Goal: Task Accomplishment & Management: Manage account settings

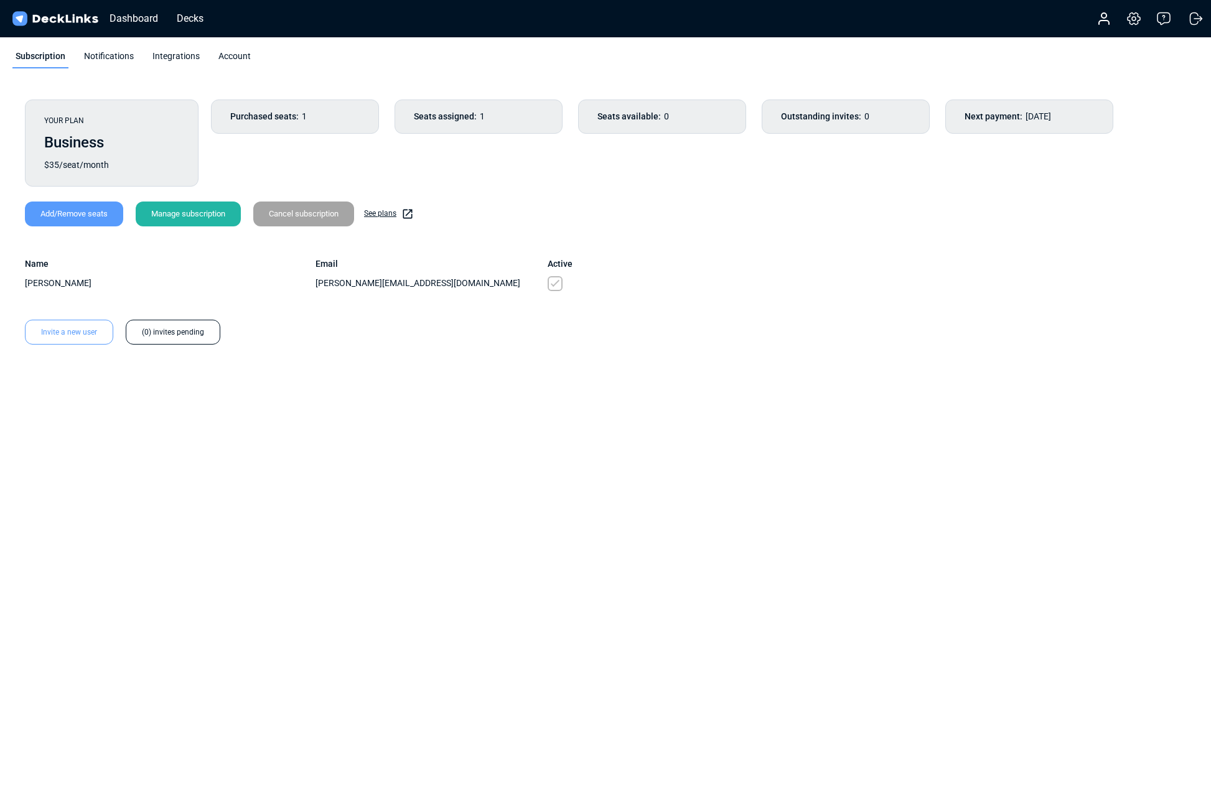
click at [61, 208] on div "Add/Remove seats" at bounding box center [74, 214] width 98 height 25
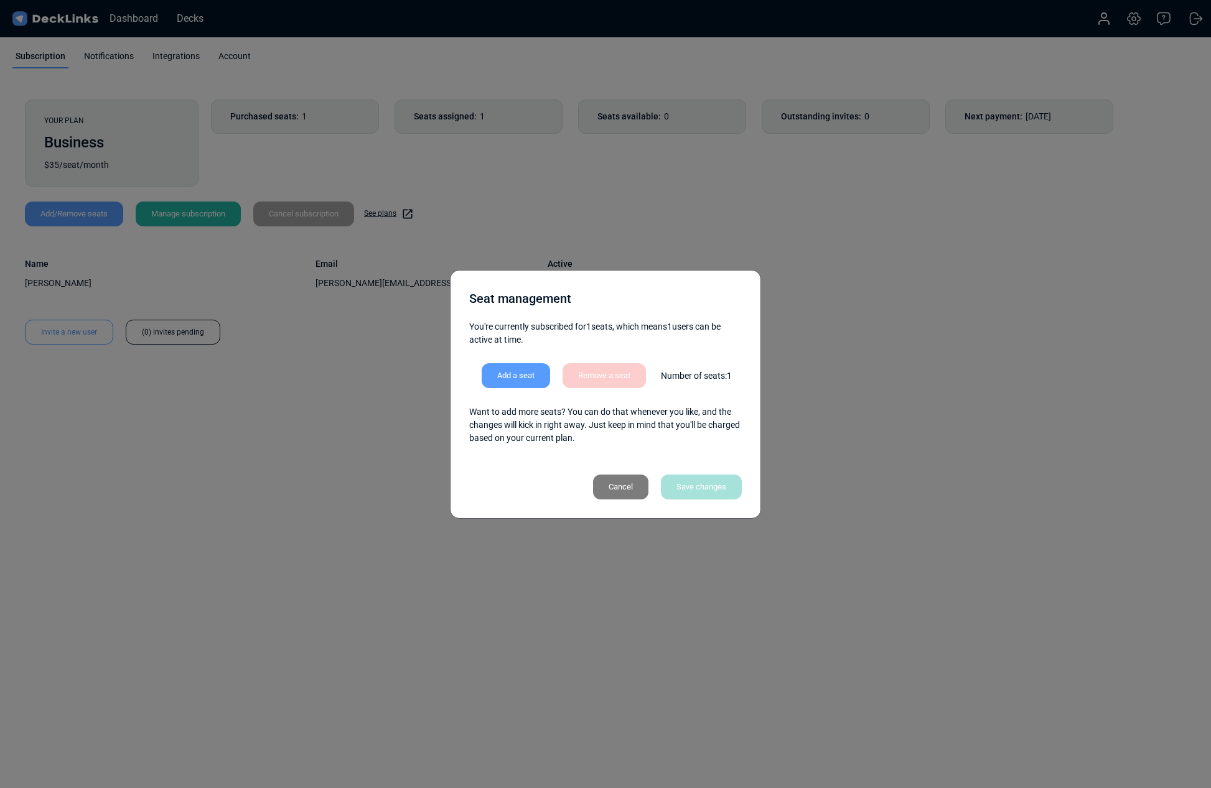
click at [515, 374] on div "Add a seat" at bounding box center [516, 375] width 68 height 25
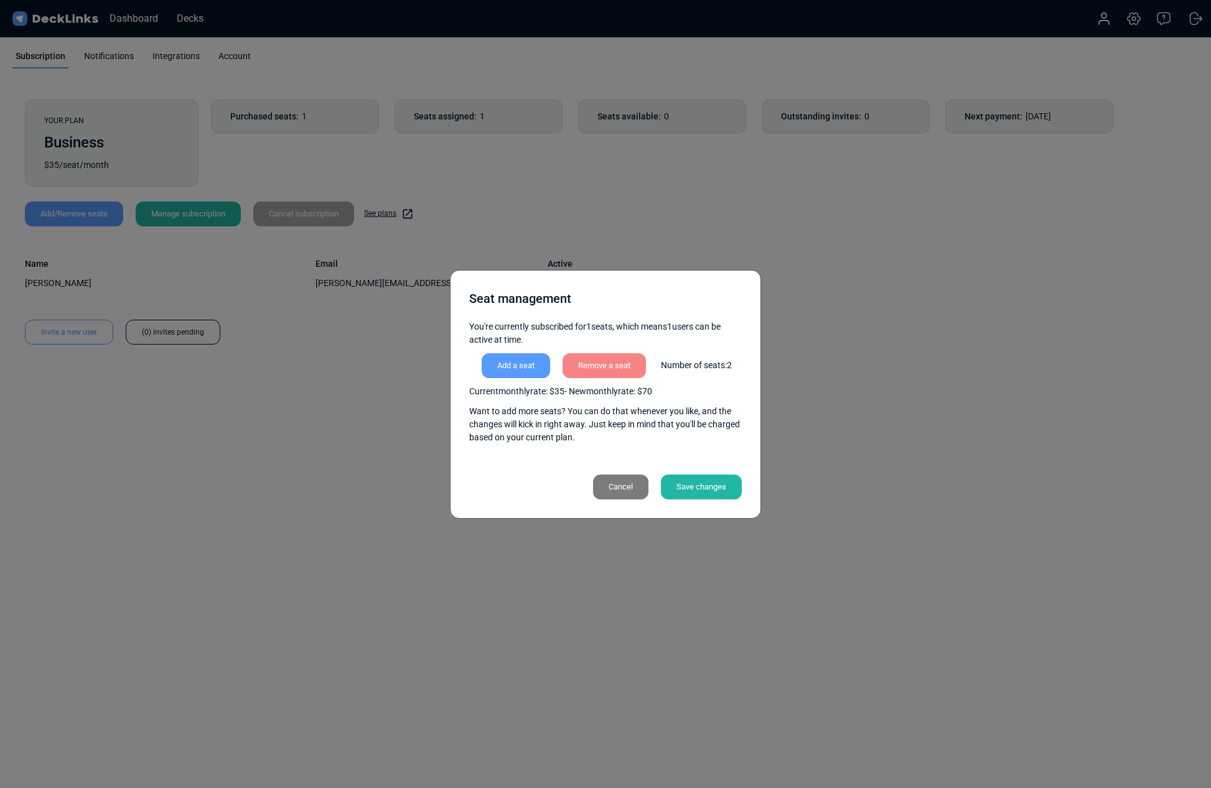
click at [530, 368] on div "Add a seat" at bounding box center [516, 365] width 68 height 25
click at [510, 370] on div "Add a seat" at bounding box center [516, 365] width 68 height 25
click at [626, 372] on div "Remove a seat" at bounding box center [604, 365] width 83 height 25
click at [688, 486] on div "Save changes" at bounding box center [701, 487] width 81 height 25
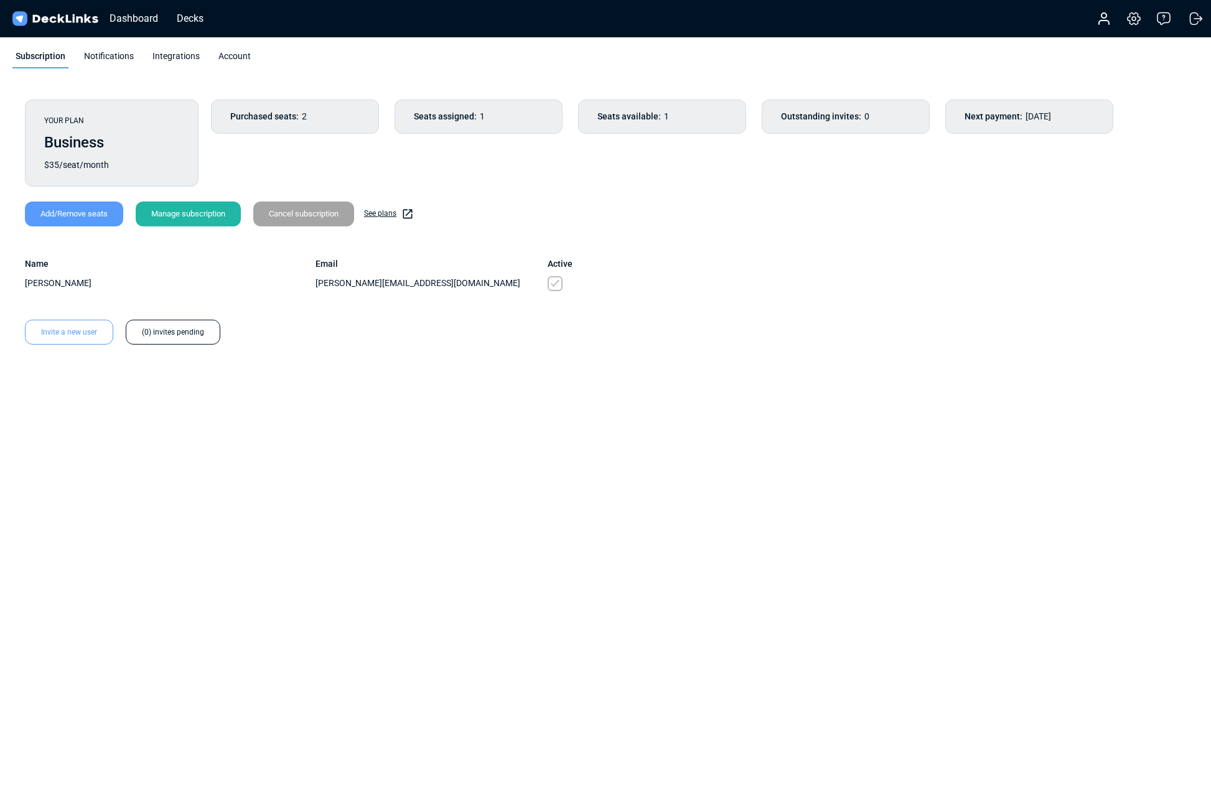
click at [67, 330] on div "Invite a new user" at bounding box center [69, 332] width 88 height 25
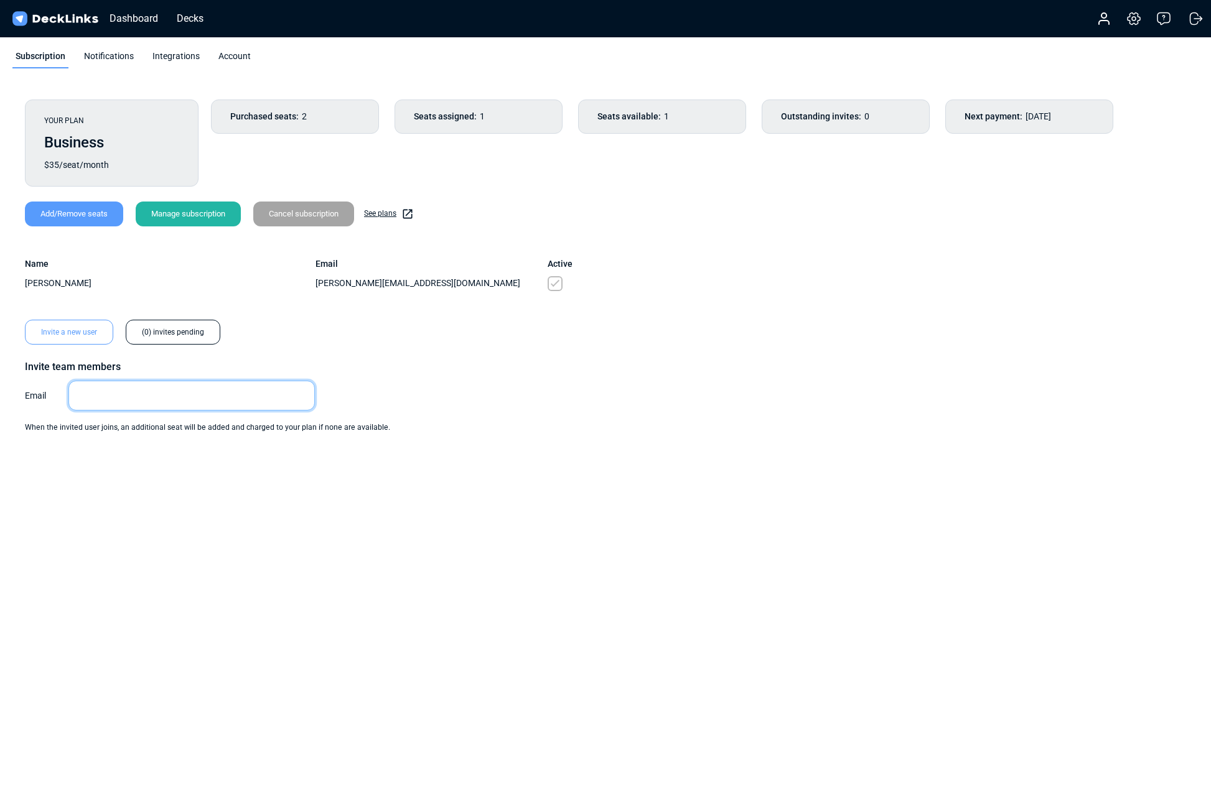
click at [86, 402] on input "email" at bounding box center [191, 396] width 247 height 30
paste input "cate@sanctuaryworld.co"
type input "cate@sanctuaryworld.co"
click at [66, 462] on div "Send Invite" at bounding box center [70, 456] width 67 height 25
click at [127, 14] on div "Dashboard" at bounding box center [133, 19] width 61 height 16
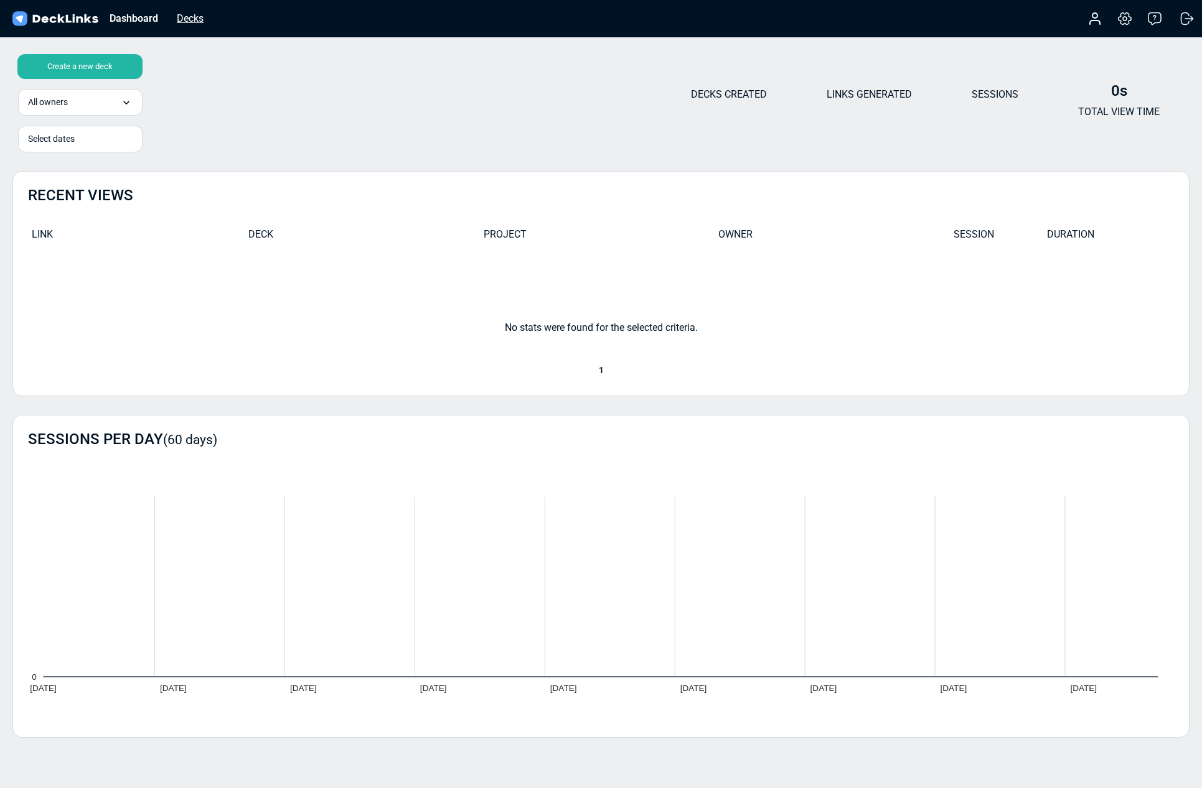
click at [185, 19] on div "Decks" at bounding box center [190, 19] width 39 height 16
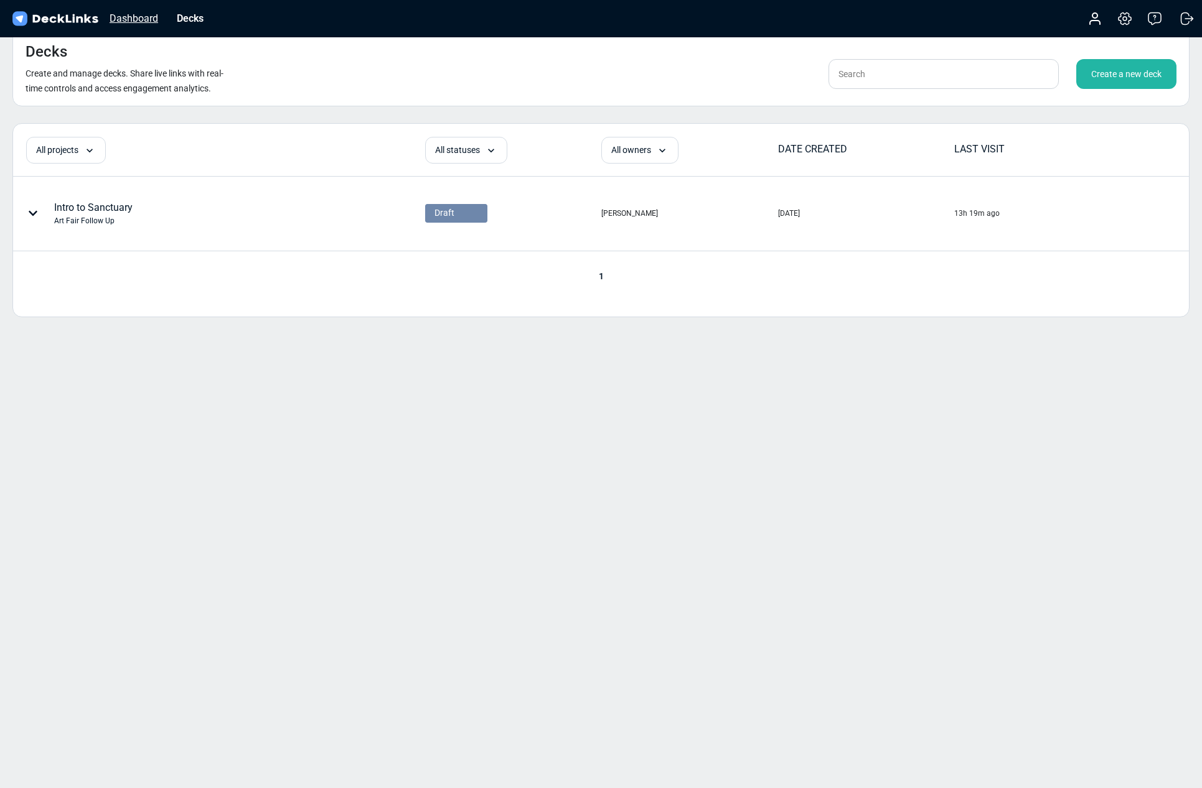
click at [147, 14] on div "Dashboard" at bounding box center [133, 19] width 61 height 16
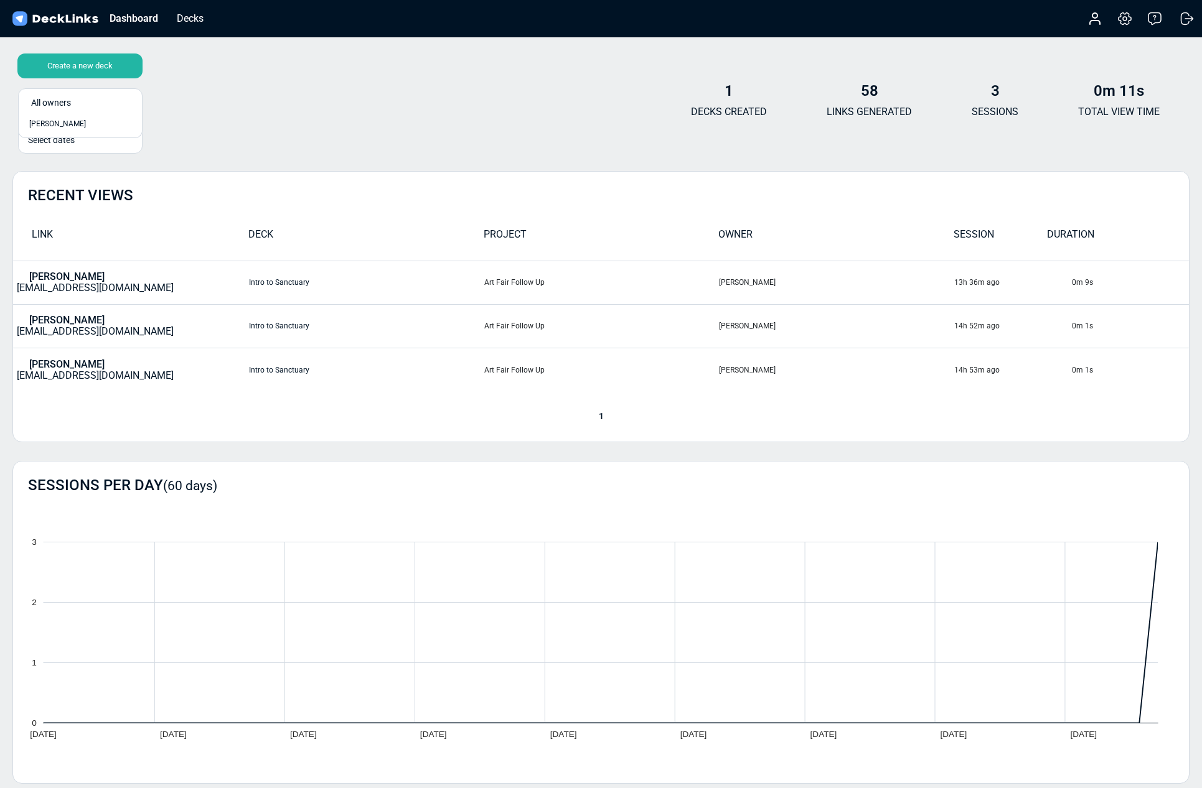
click at [272, 113] on div "Create a new deck 1 result available. Select is focused , press Down to open th…" at bounding box center [600, 105] width 1177 height 75
click at [1100, 24] on icon at bounding box center [1095, 23] width 10 height 4
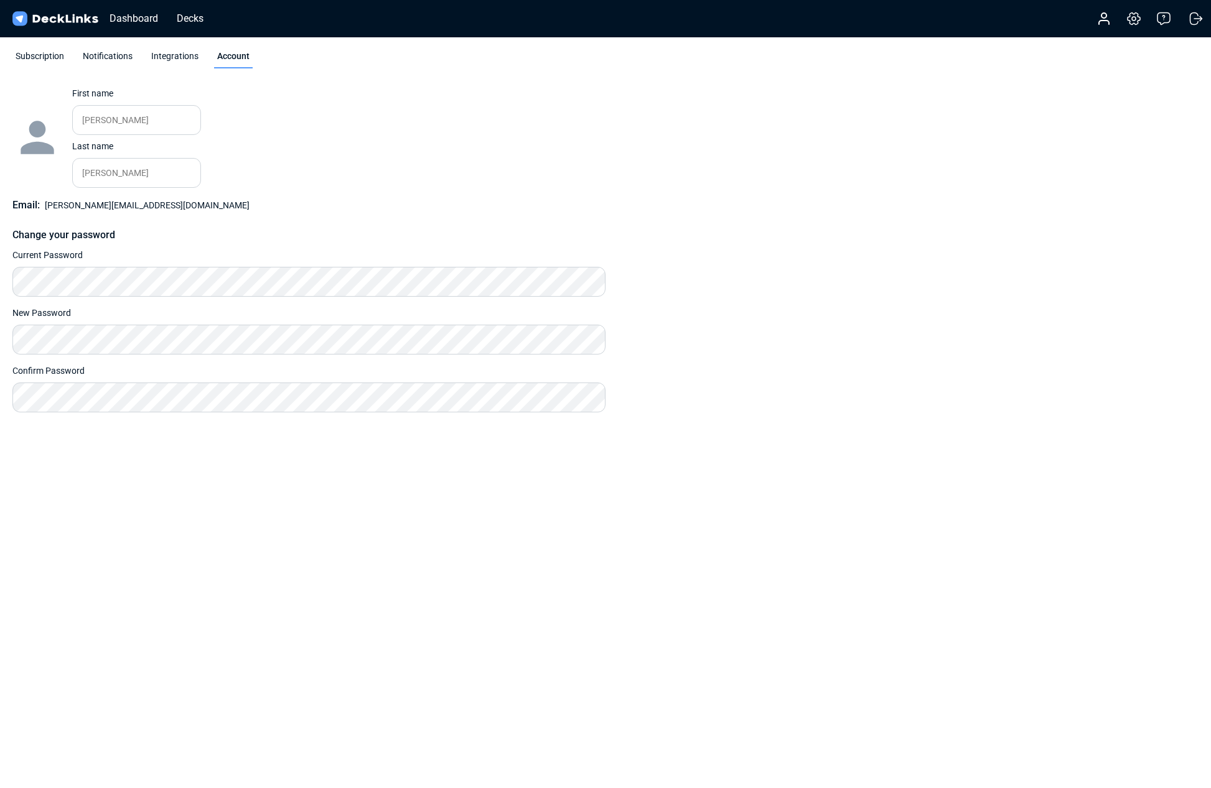
click at [72, 17] on img at bounding box center [55, 19] width 90 height 18
click at [68, 20] on img at bounding box center [55, 19] width 90 height 18
click at [55, 23] on img at bounding box center [55, 19] width 90 height 18
click at [129, 20] on div "Dashboard" at bounding box center [133, 19] width 61 height 16
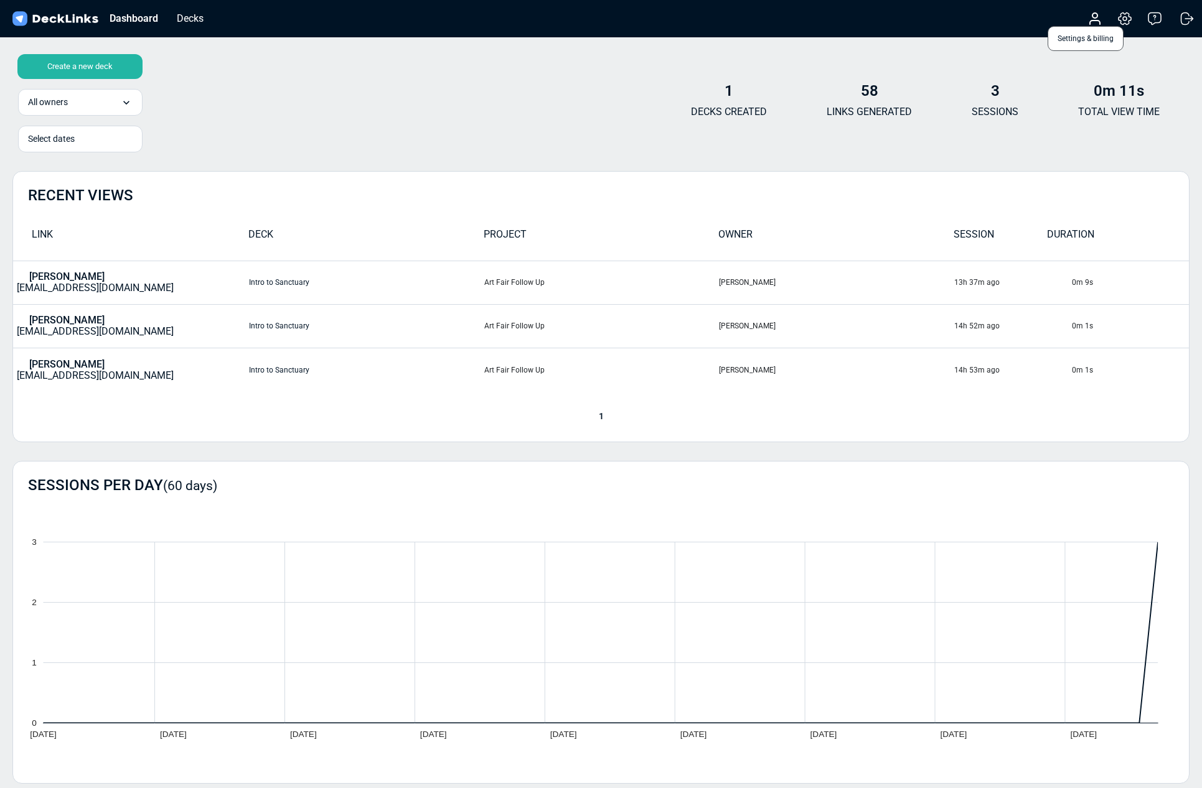
click at [1121, 19] on icon at bounding box center [1124, 18] width 15 height 15
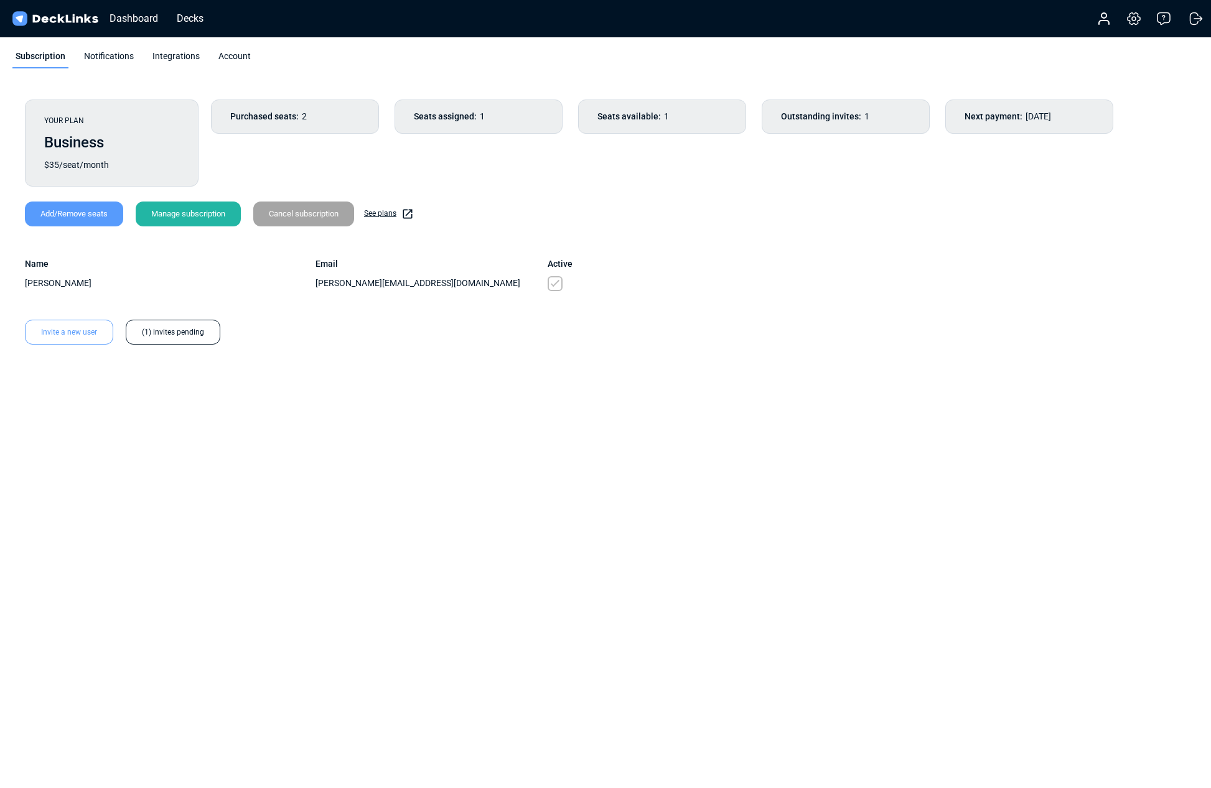
click at [255, 126] on div "Purchased seats: 2" at bounding box center [295, 117] width 168 height 34
click at [81, 212] on div "Add/Remove seats" at bounding box center [74, 214] width 98 height 25
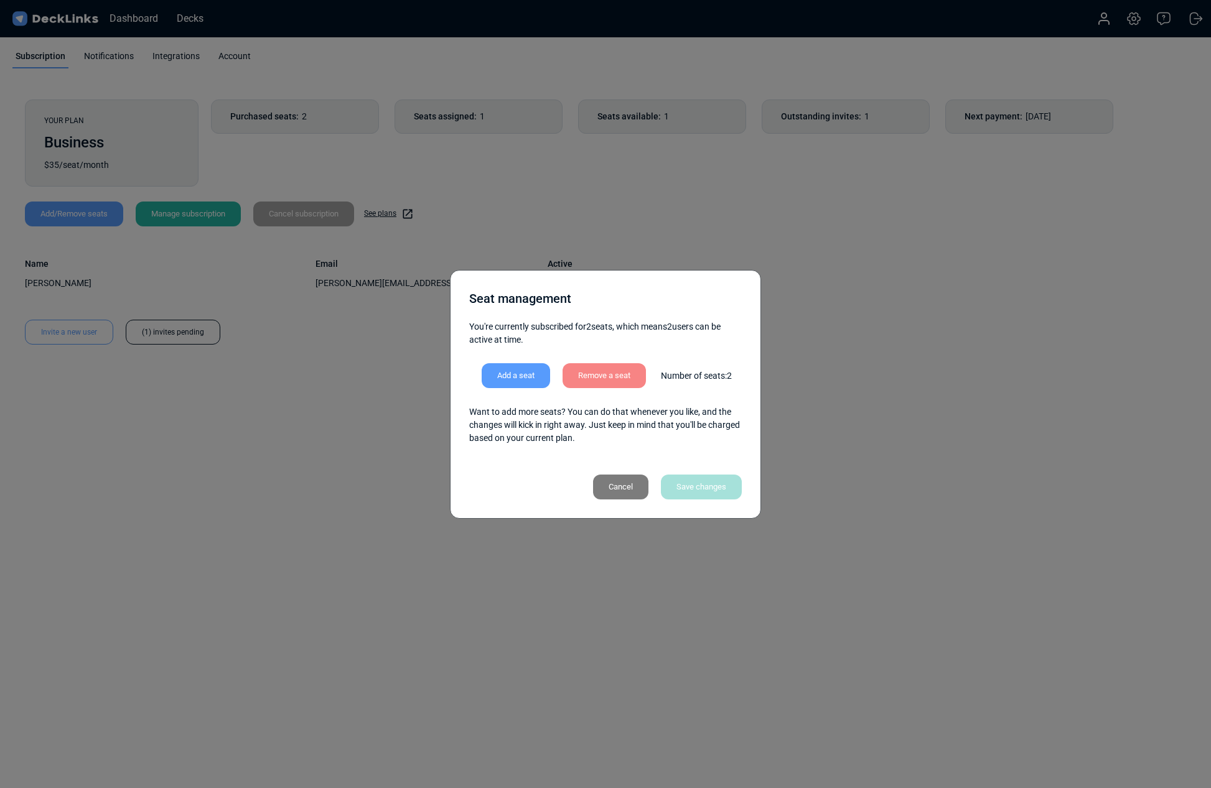
click at [627, 487] on div "Cancel" at bounding box center [620, 487] width 55 height 25
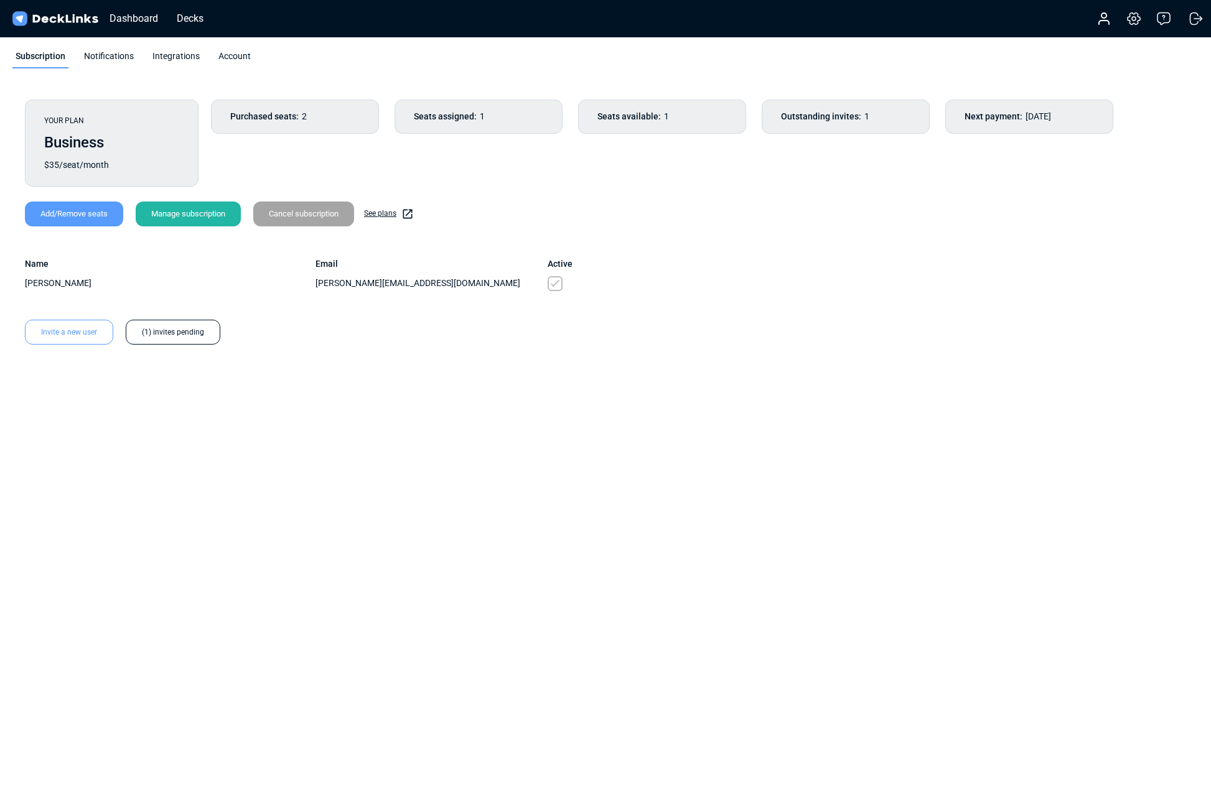
click at [81, 329] on div "Invite a new user" at bounding box center [69, 332] width 88 height 25
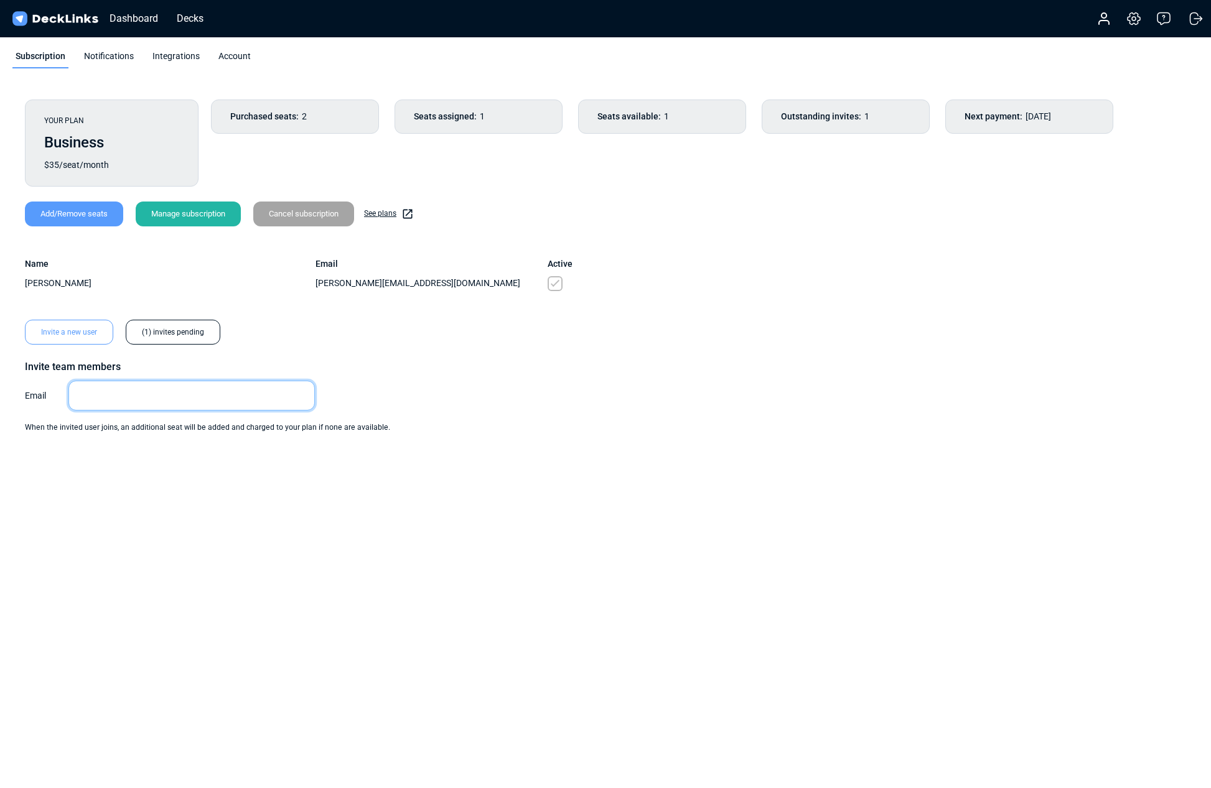
click at [111, 398] on input "email" at bounding box center [191, 396] width 247 height 30
type input "Cate"
click at [681, 390] on div "YOUR PLAN Business $35/seat/month Purchased seats: 2 Seats assigned: 1 Seats av…" at bounding box center [605, 284] width 1186 height 394
click at [121, 396] on input "Cate" at bounding box center [191, 396] width 247 height 30
drag, startPoint x: 121, startPoint y: 396, endPoint x: 25, endPoint y: 390, distance: 96.7
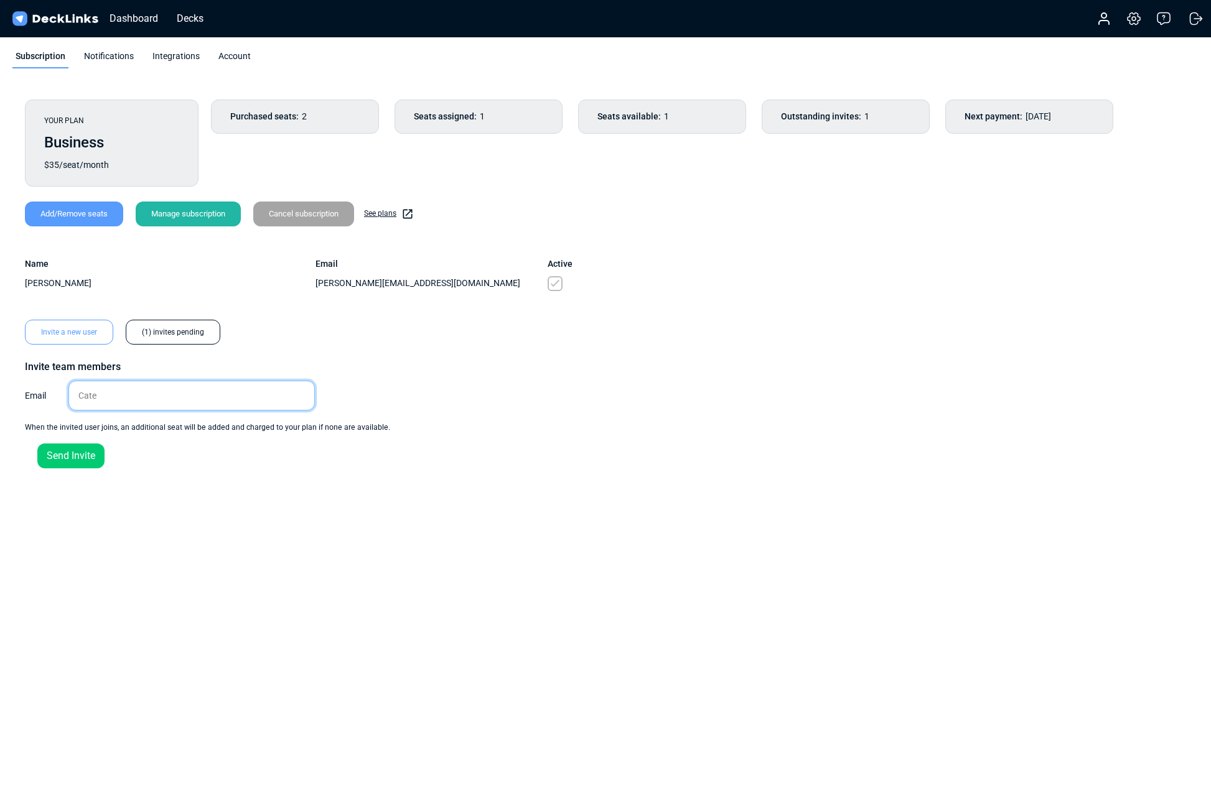
click at [34, 396] on div "Email Cate Please enter a valid email." at bounding box center [170, 396] width 291 height 30
click at [86, 396] on input "email" at bounding box center [191, 396] width 247 height 30
paste input "cate@sanctuaryworld.co"
type input "cate@sanctuaryworld.co"
click at [71, 457] on div "Send Invite" at bounding box center [70, 456] width 67 height 25
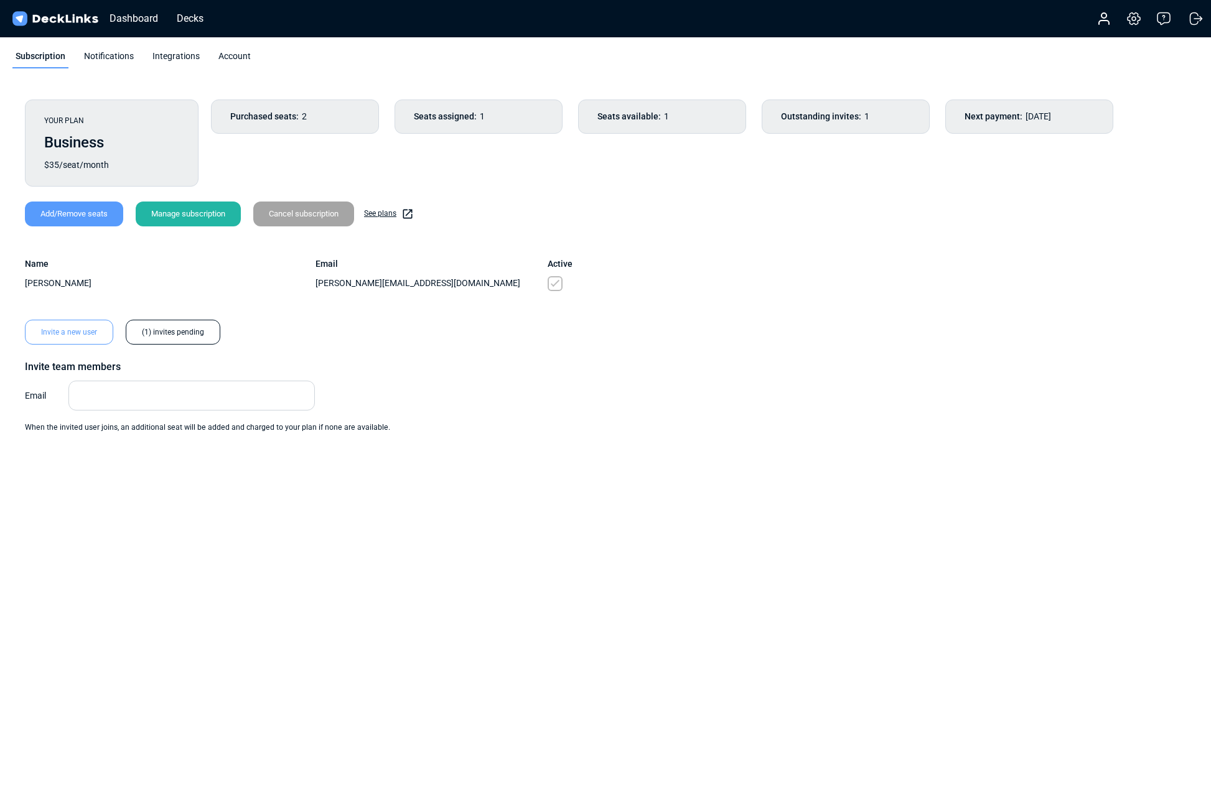
click at [599, 371] on div "Invite team members" at bounding box center [315, 367] width 581 height 15
click at [600, 554] on html "Messenger Your conversations will go here Select a conversation Notifications D…" at bounding box center [605, 277] width 1211 height 554
click at [853, 335] on div "YOUR PLAN Business $35/seat/month Purchased seats: 2 Seats assigned: 1 Seats av…" at bounding box center [605, 266] width 1186 height 359
click at [704, 543] on body "Messenger Your conversations will go here Select a conversation Notifications D…" at bounding box center [605, 277] width 1211 height 554
click at [823, 554] on html "Messenger Your conversations will go here Select a conversation Notifications D…" at bounding box center [605, 277] width 1211 height 554
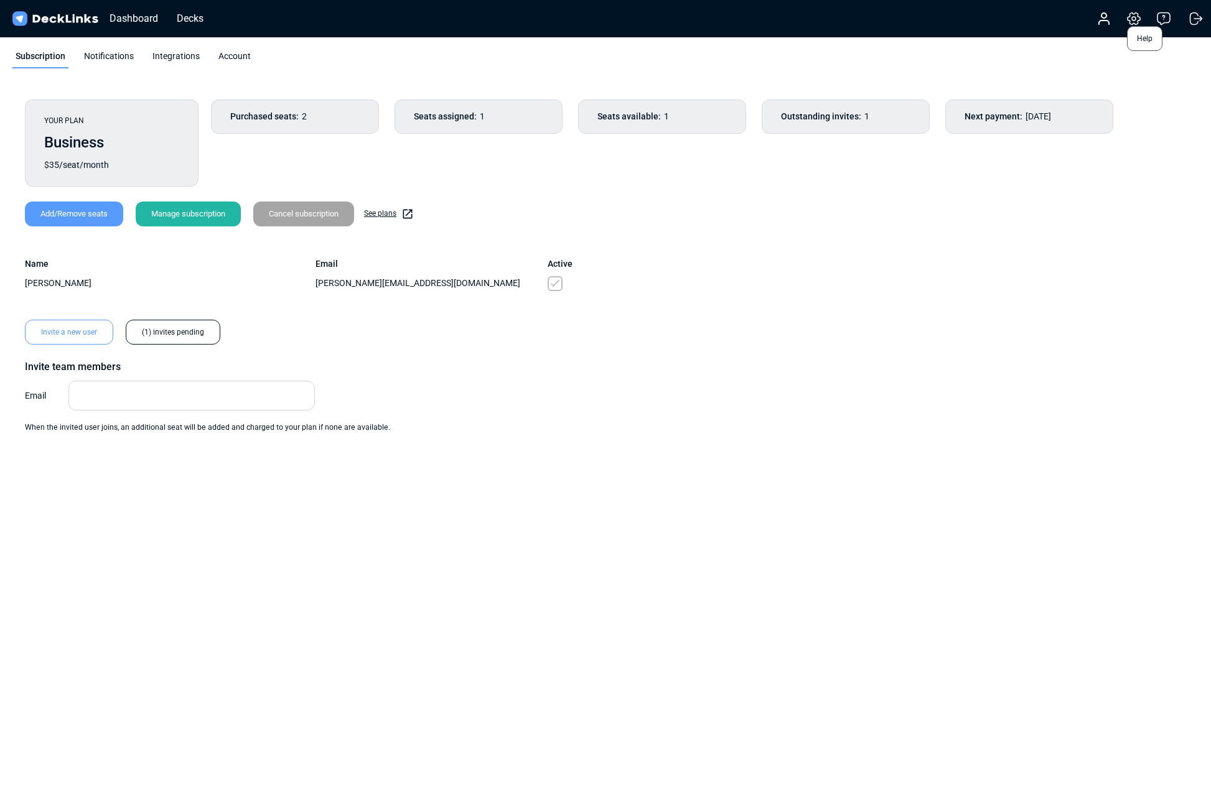
click at [1162, 21] on icon at bounding box center [1163, 18] width 15 height 15
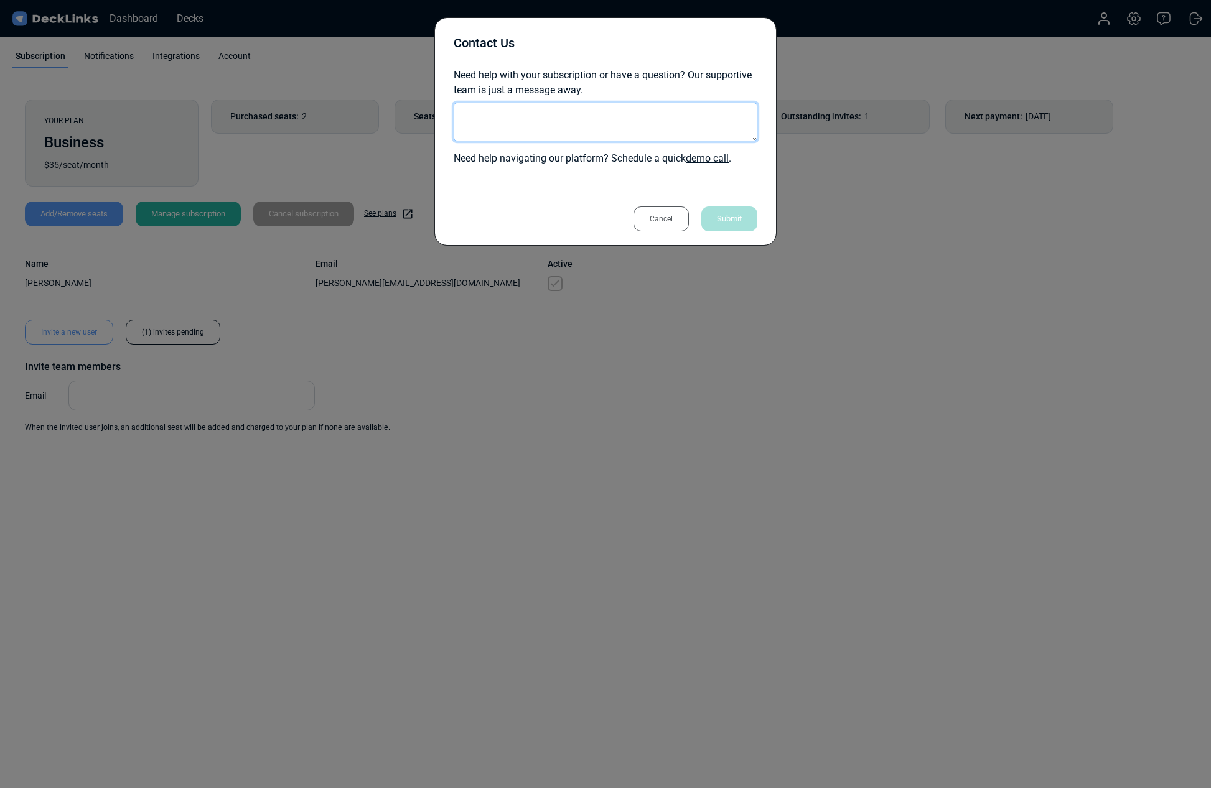
click at [503, 128] on textarea at bounding box center [606, 122] width 304 height 39
type textarea "I sent an invite to a new user and they haven't received the email. They've che…"
click at [706, 224] on div "Submit" at bounding box center [729, 219] width 56 height 25
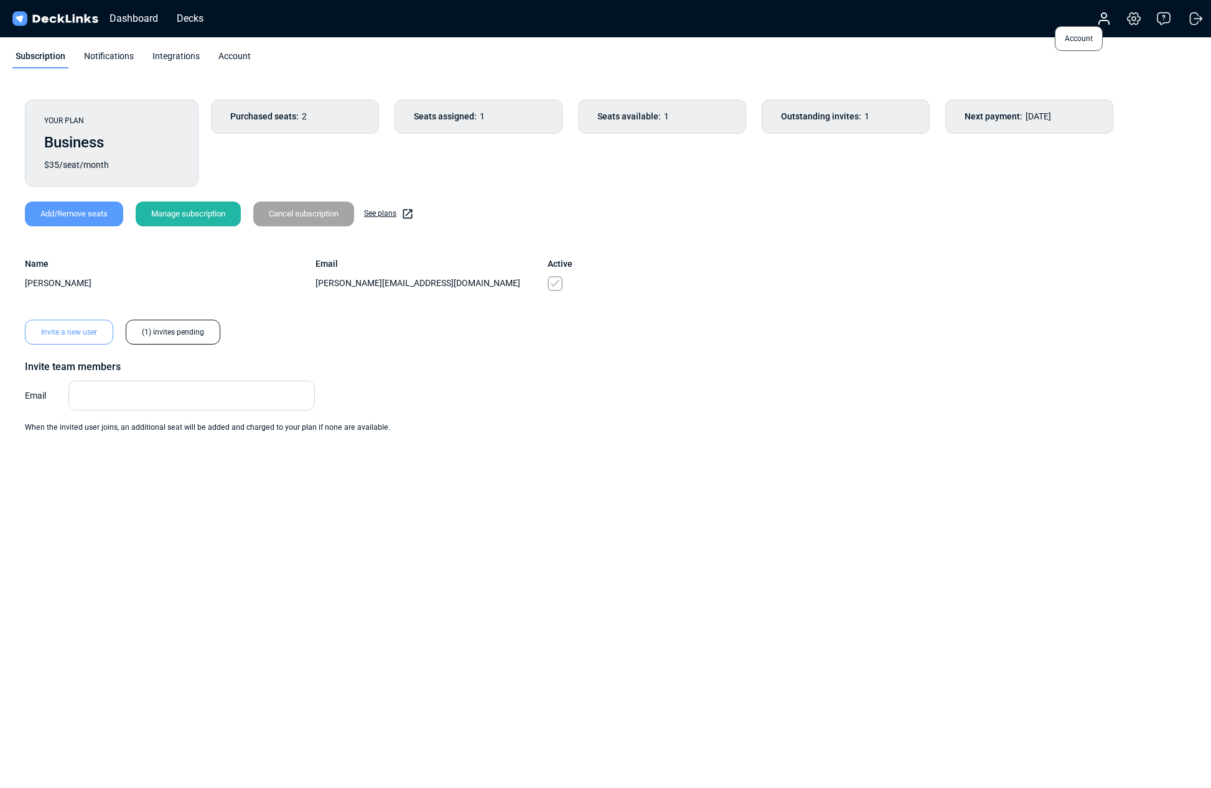
click at [1103, 21] on icon at bounding box center [1104, 23] width 10 height 4
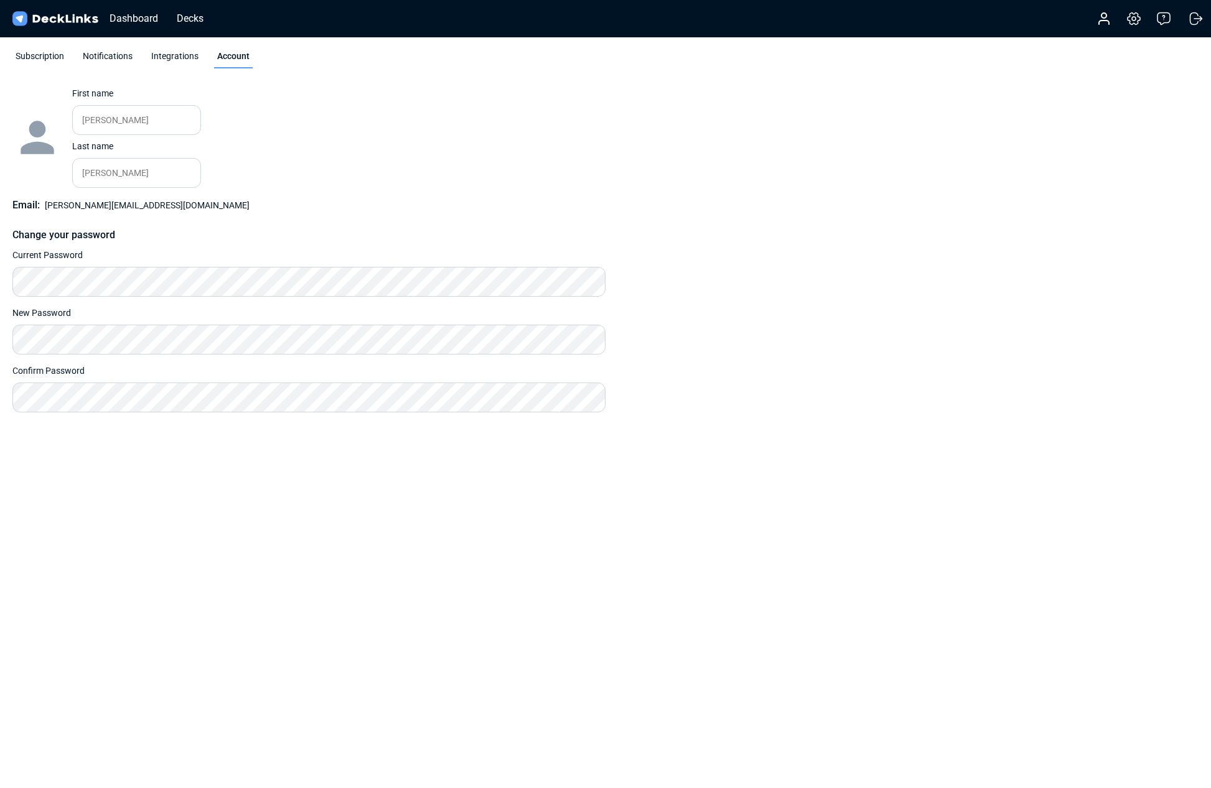
click at [179, 61] on div "Integrations" at bounding box center [175, 59] width 54 height 19
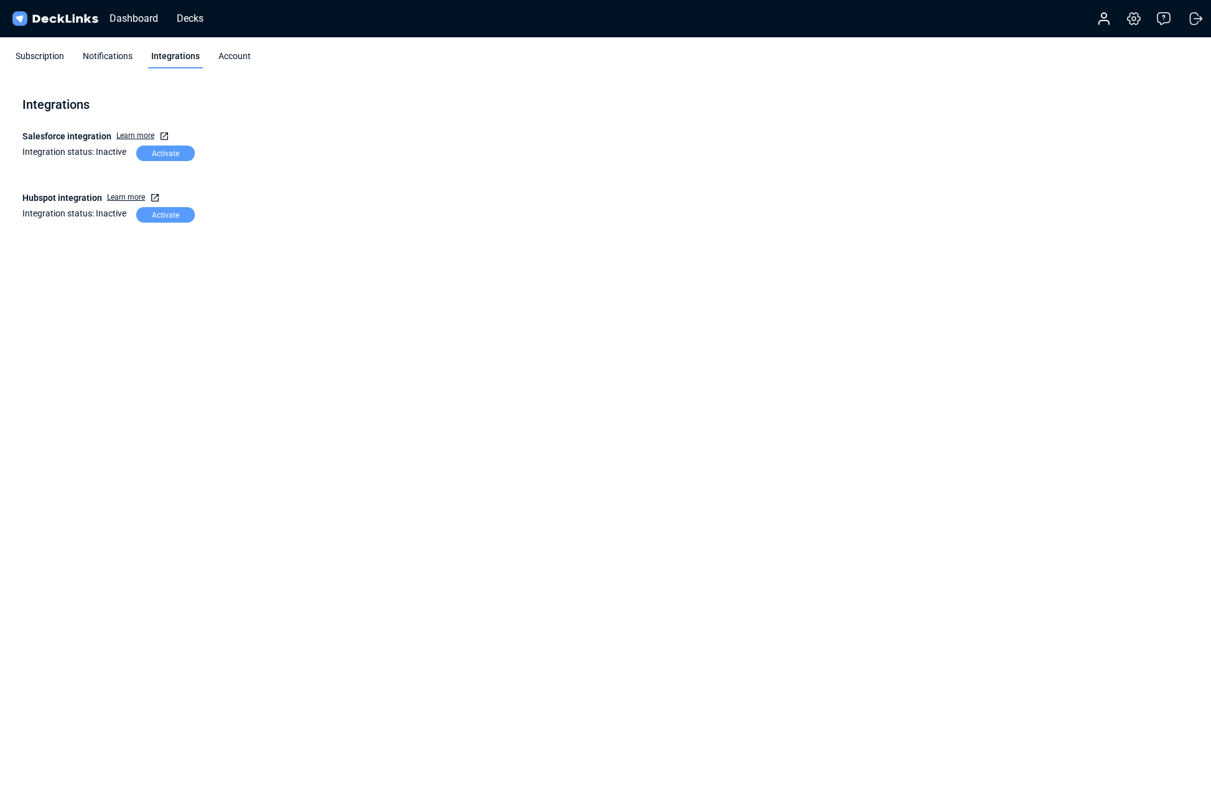
click at [103, 56] on div "Notifications" at bounding box center [108, 59] width 56 height 19
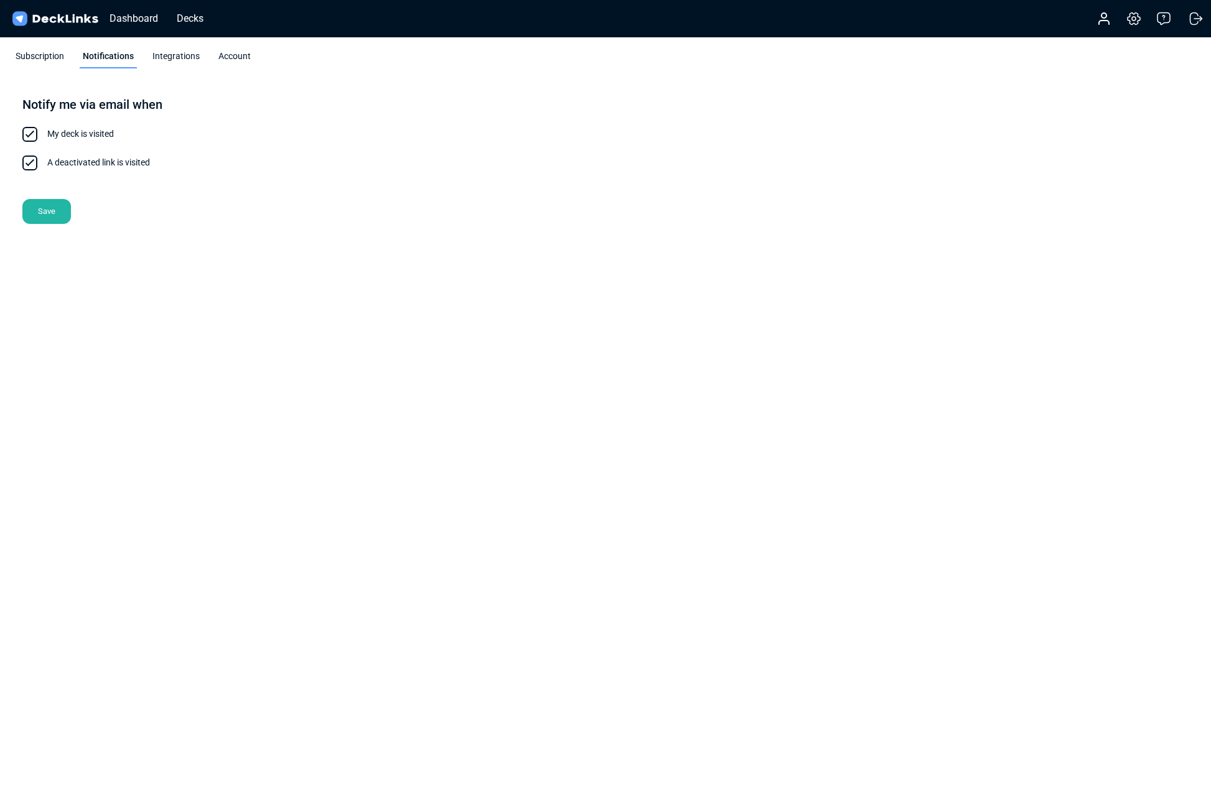
click at [37, 50] on div "Subscription" at bounding box center [39, 59] width 55 height 19
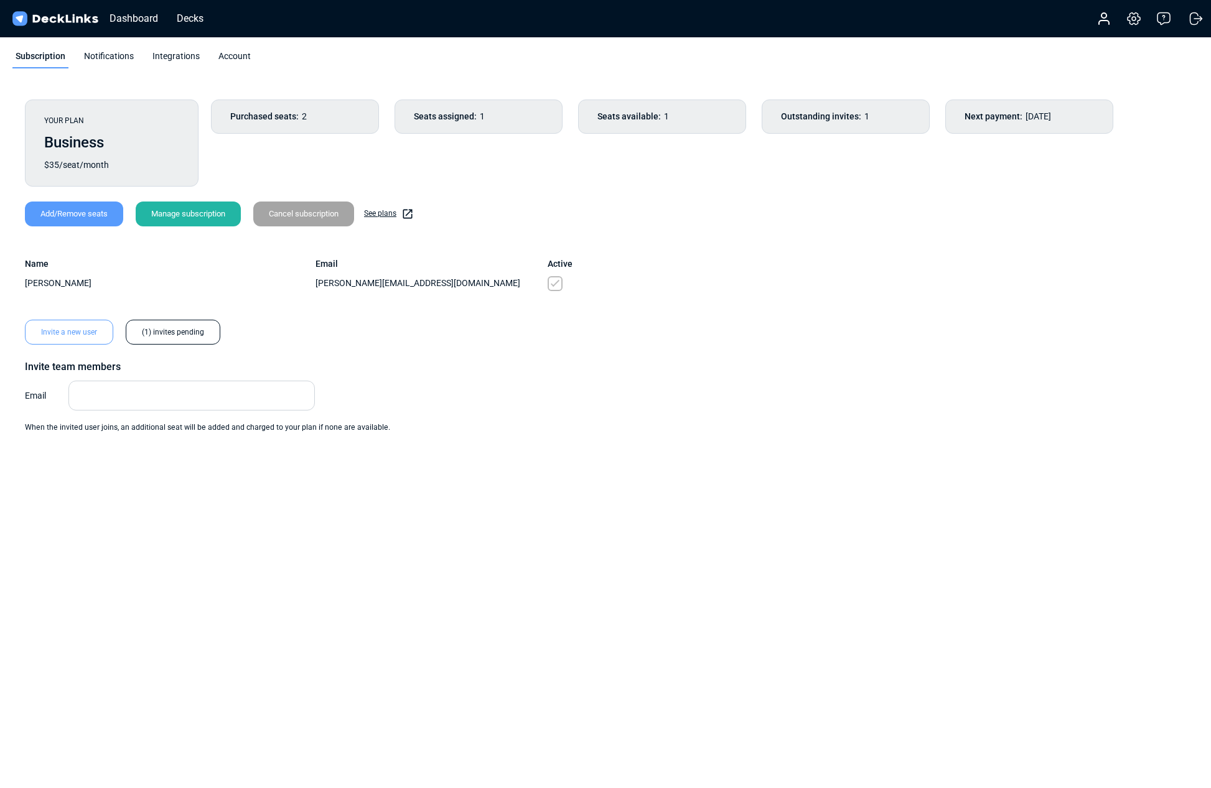
click at [568, 554] on html "Messenger Your conversations will go here Select a conversation Notifications D…" at bounding box center [605, 277] width 1211 height 554
click at [850, 123] on div "Outstanding invites: 1" at bounding box center [846, 117] width 168 height 34
click at [847, 116] on span "Outstanding invites:" at bounding box center [821, 116] width 80 height 13
click at [928, 350] on div "YOUR PLAN Business $35/seat/month Purchased seats: 2 Seats assigned: 1 Seats av…" at bounding box center [605, 266] width 1186 height 359
click at [180, 327] on div "(1) invites pending" at bounding box center [173, 332] width 95 height 25
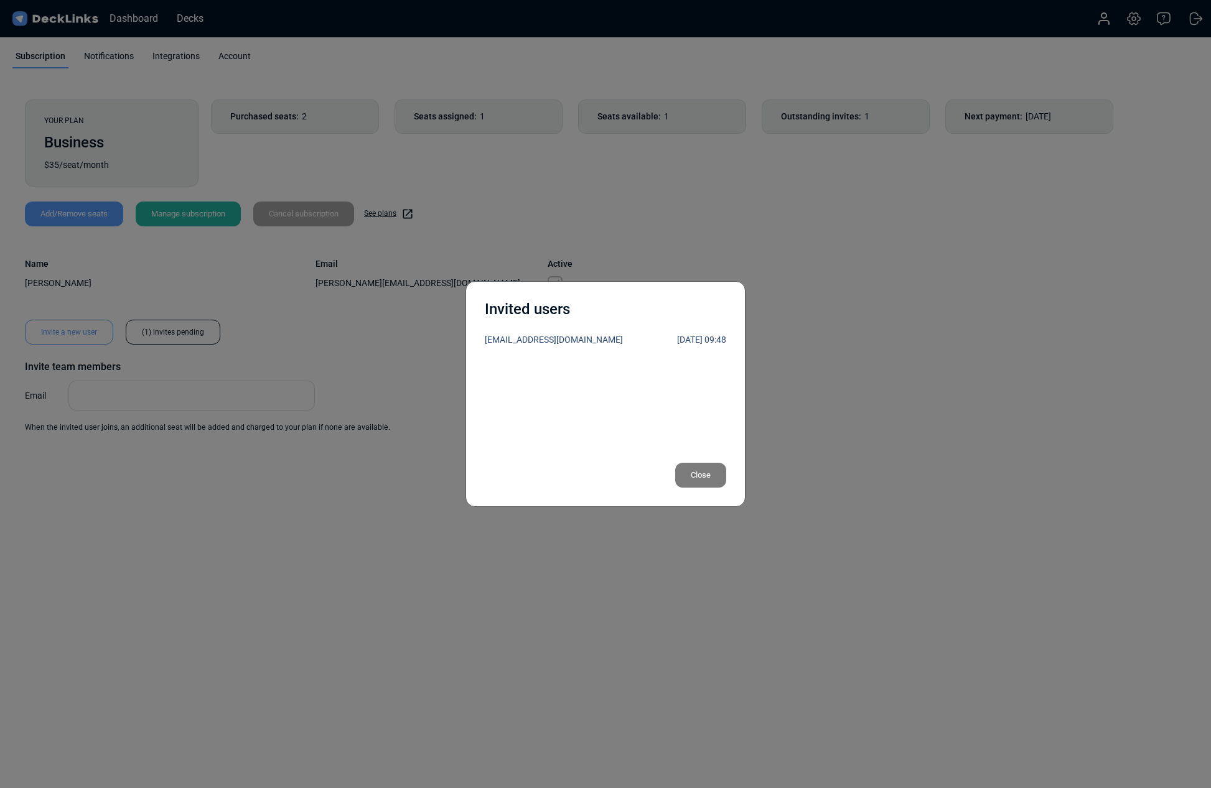
drag, startPoint x: 886, startPoint y: 588, endPoint x: 746, endPoint y: 571, distance: 141.1
click at [885, 588] on div "Invited users cate@sanctuaryworld.co 2025-10-09 09:48 Close" at bounding box center [605, 394] width 1211 height 788
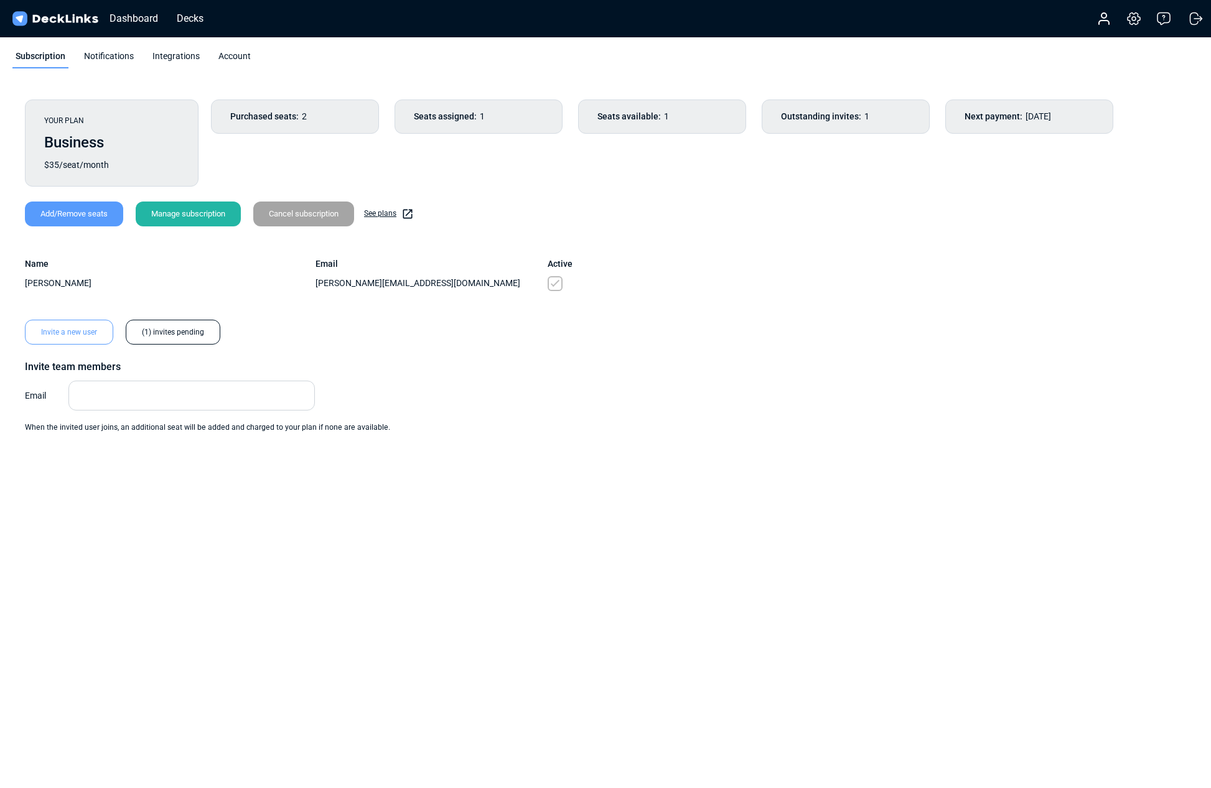
click at [161, 329] on div "(1) invites pending" at bounding box center [173, 332] width 95 height 25
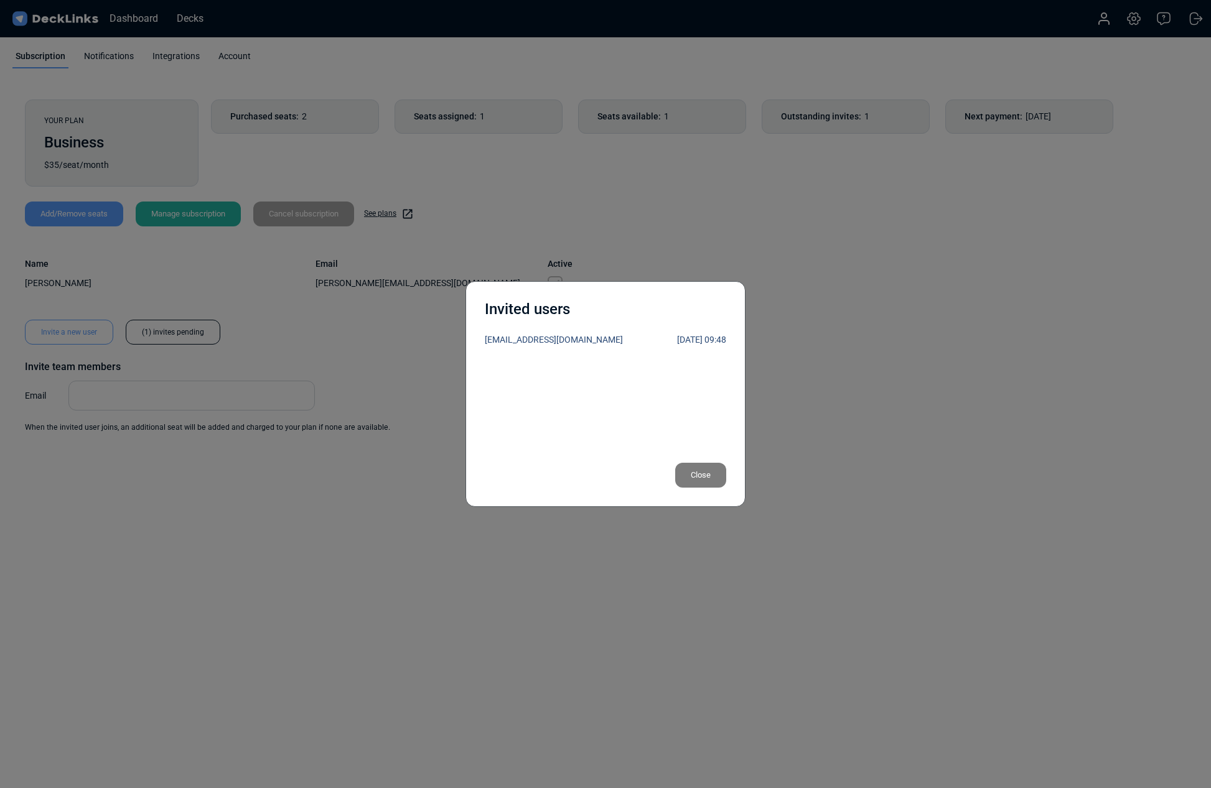
click at [966, 509] on div "Invited users cate@sanctuaryworld.co 2025-10-09 09:48 Close" at bounding box center [605, 394] width 1211 height 788
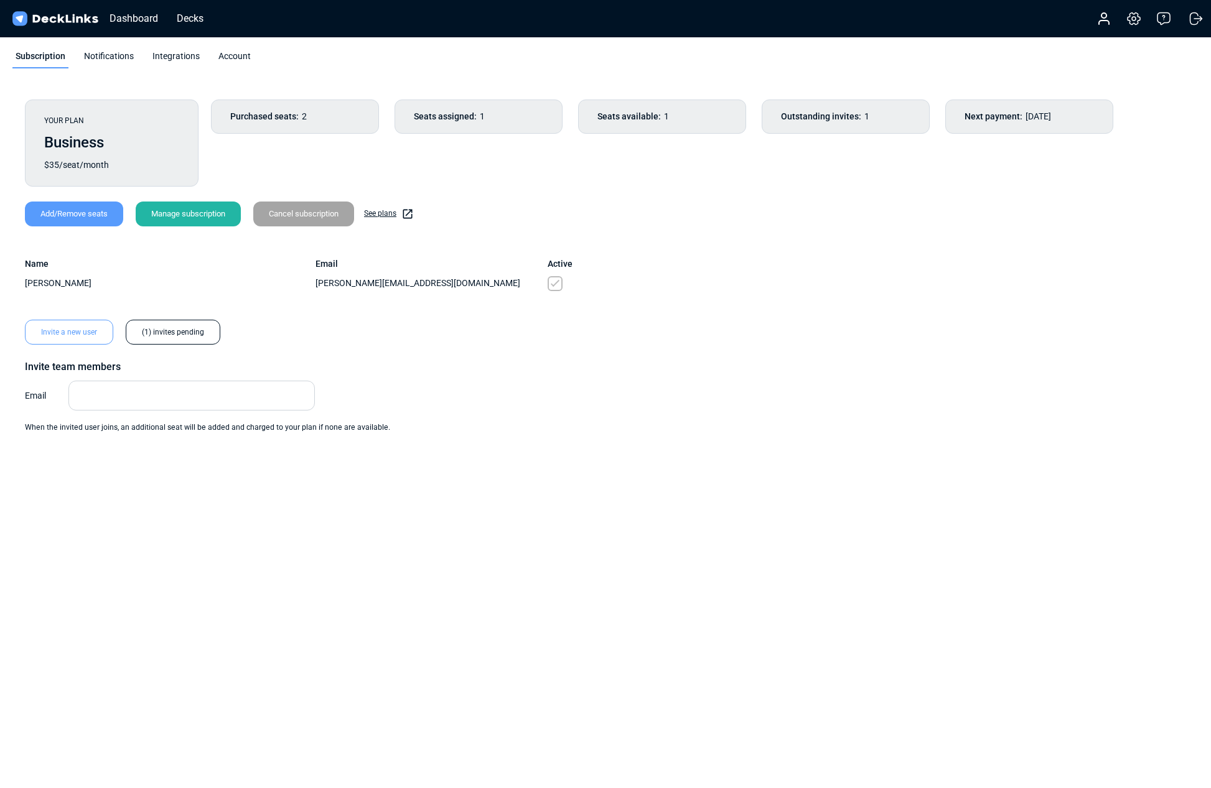
click at [776, 432] on div "YOUR PLAN Business $35/seat/month Purchased seats: 2 Seats assigned: 1 Seats av…" at bounding box center [605, 266] width 1186 height 359
click at [474, 500] on div "YOUR PLAN Business $35/seat/month Purchased seats: 2 Seats assigned: 1 Seats av…" at bounding box center [605, 313] width 1211 height 452
click at [1099, 21] on icon at bounding box center [1104, 23] width 10 height 4
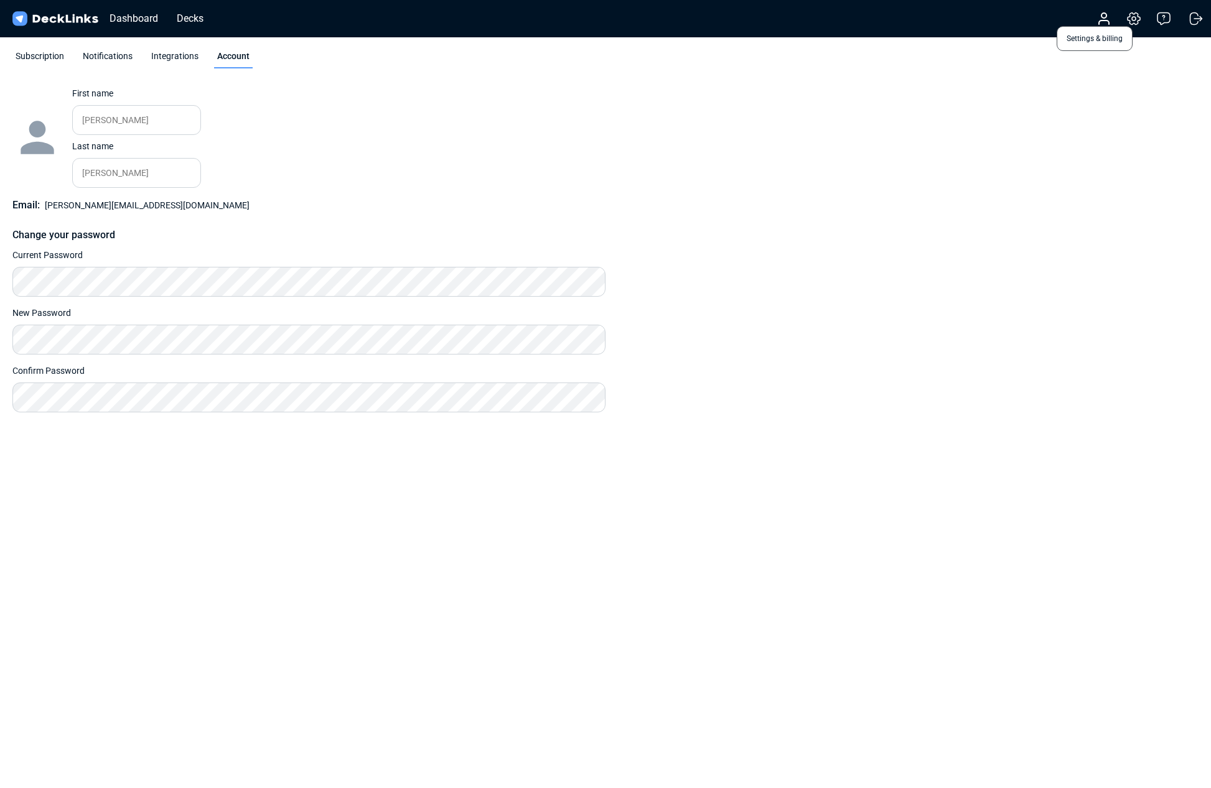
click at [1138, 21] on icon at bounding box center [1133, 18] width 15 height 15
click at [1169, 22] on icon at bounding box center [1163, 18] width 15 height 15
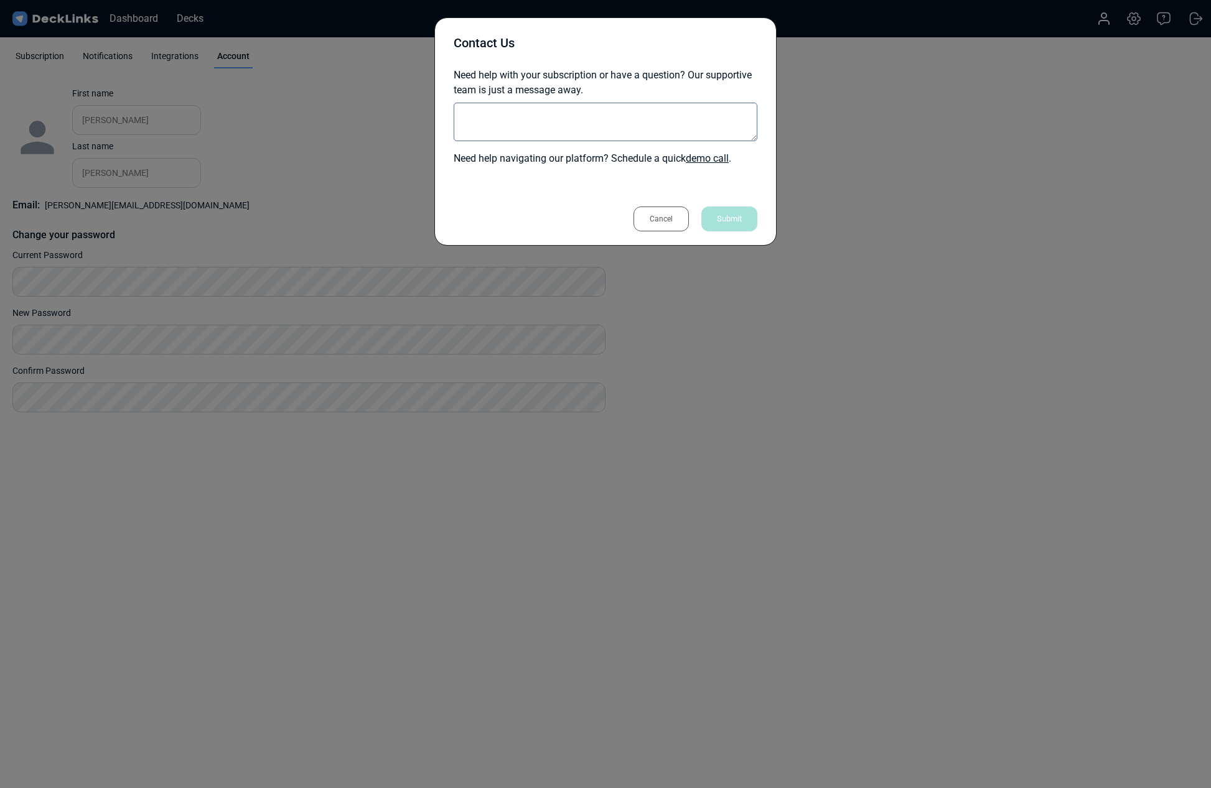
click at [1075, 136] on div "Contact Us Need help with your subscription or have a question? Our supportive …" at bounding box center [605, 394] width 1211 height 788
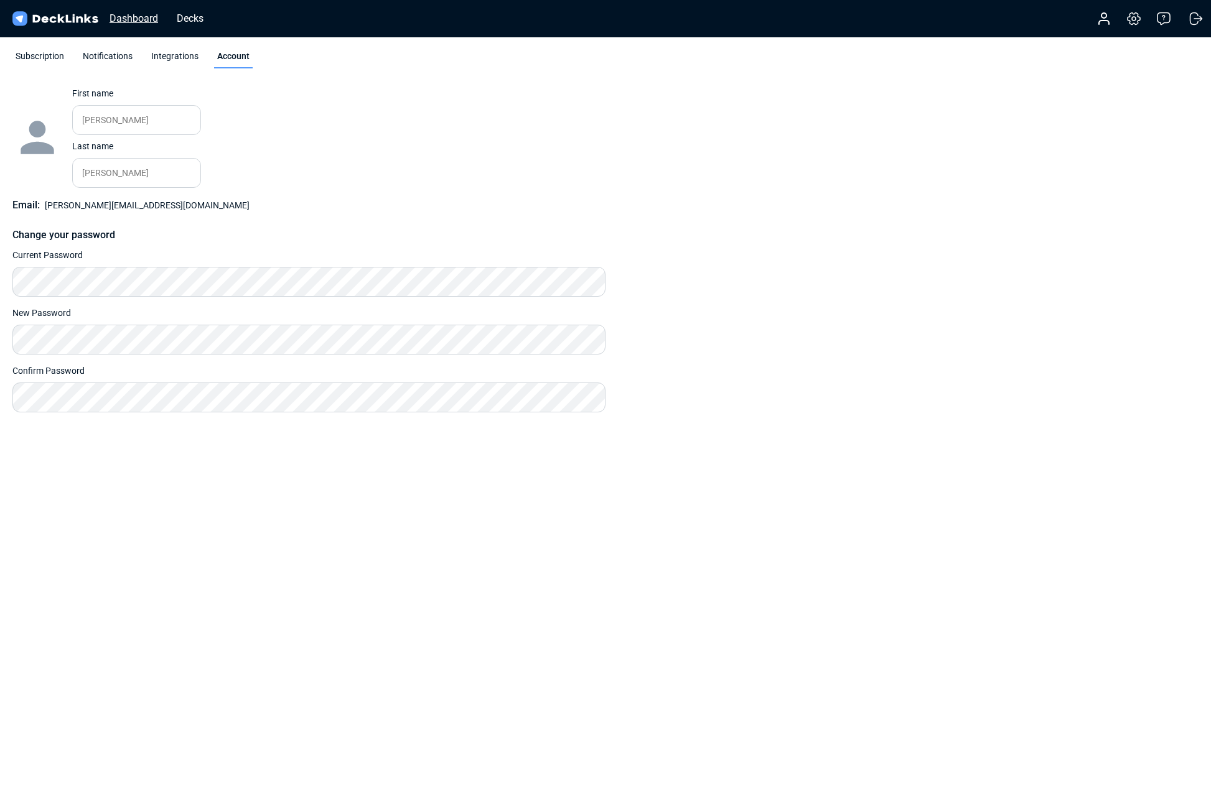
click at [130, 13] on div "Dashboard" at bounding box center [133, 19] width 61 height 16
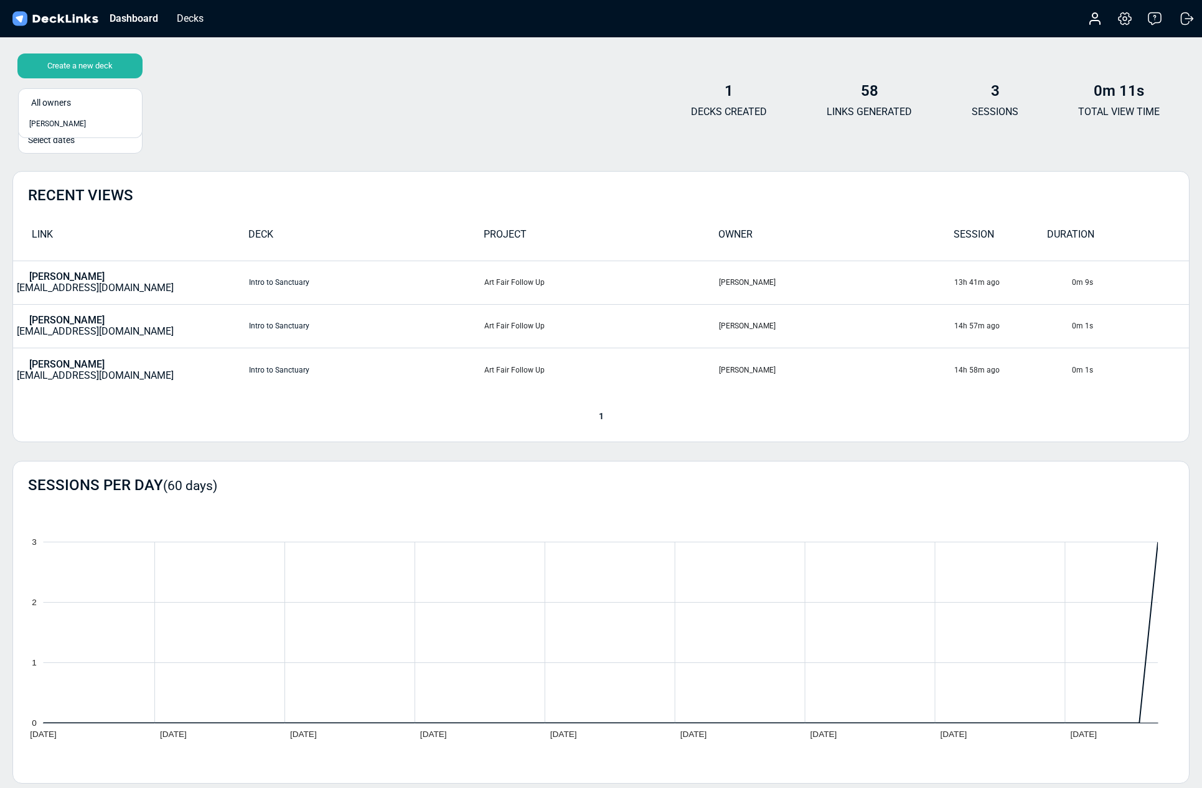
click at [400, 88] on div "Create a new deck 1 result available. Select is focused , press Down to open th…" at bounding box center [600, 105] width 1177 height 75
click at [190, 23] on div "Decks" at bounding box center [190, 19] width 39 height 16
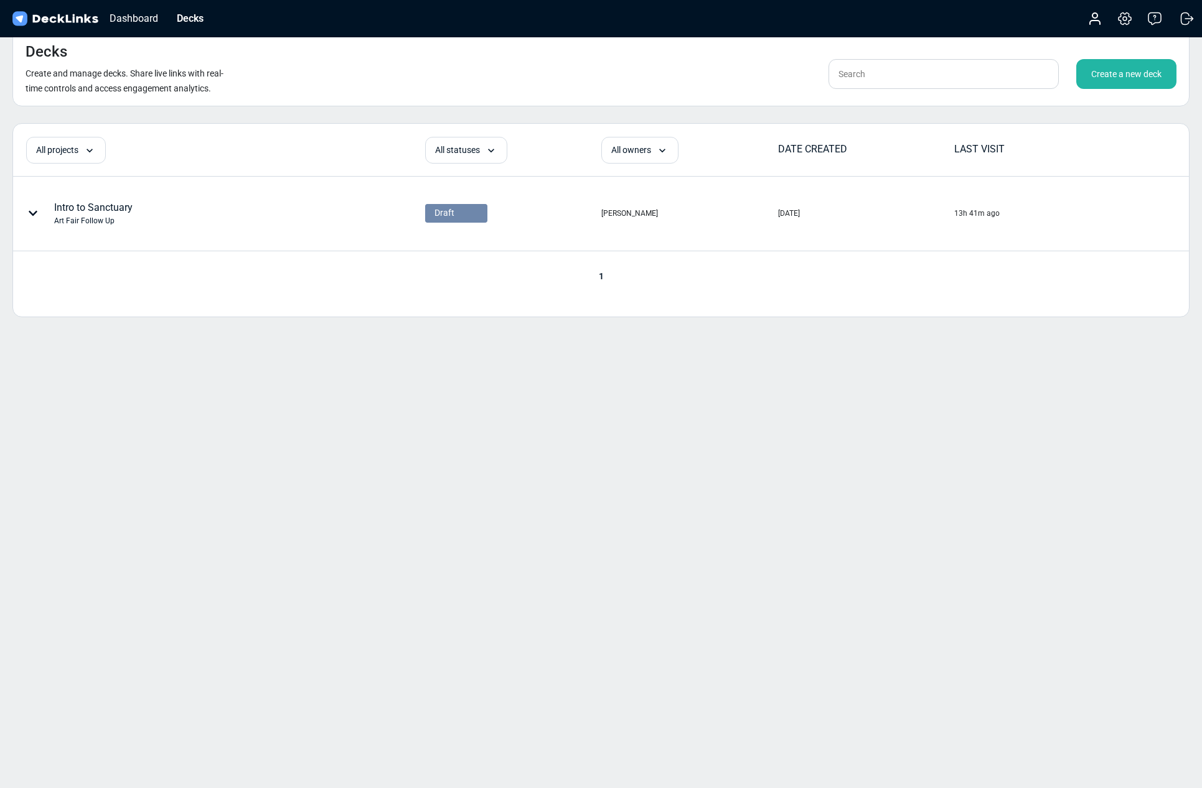
click at [294, 477] on div "Decks Create and manage decks. Share live links with real-time controls and acc…" at bounding box center [601, 394] width 1202 height 788
click at [1111, 83] on div "Create a new deck" at bounding box center [1126, 74] width 100 height 30
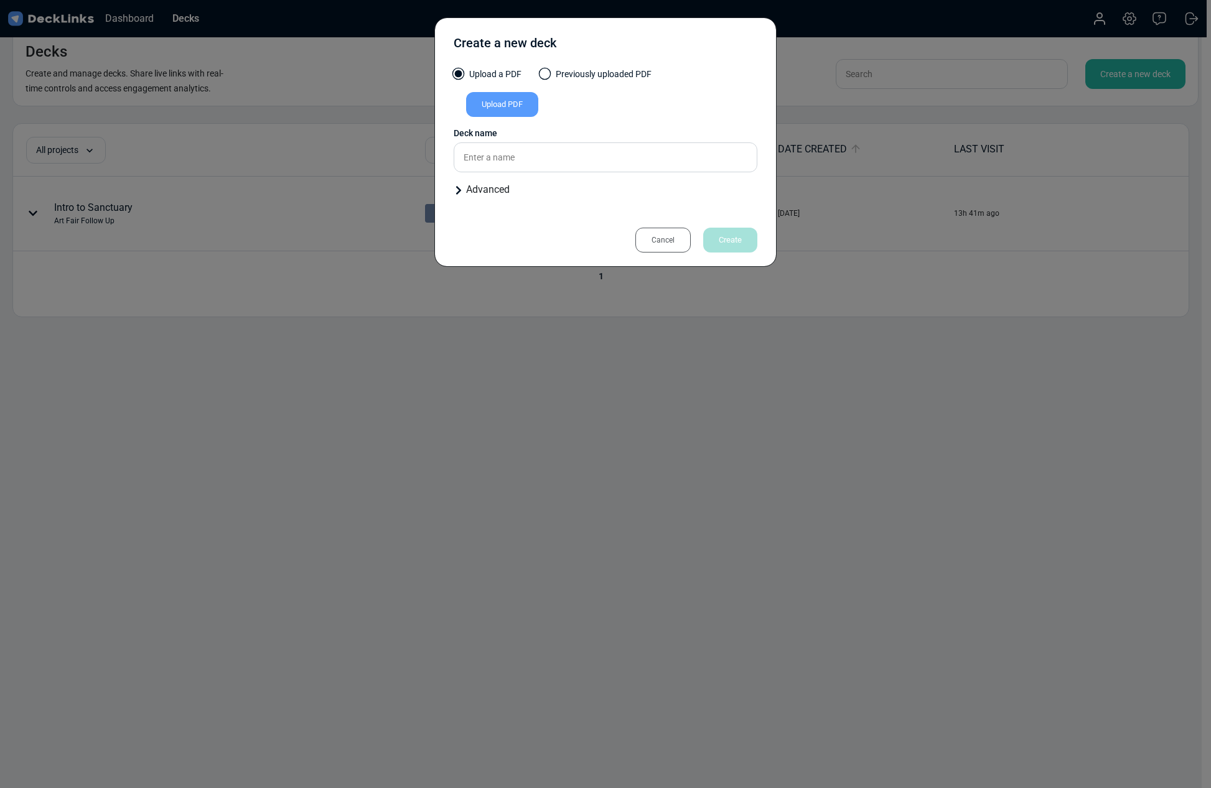
click at [512, 105] on div "Upload PDF" at bounding box center [502, 104] width 72 height 25
click at [0, 0] on input "Upload PDF" at bounding box center [0, 0] width 0 height 0
click at [523, 154] on input "text" at bounding box center [606, 158] width 304 height 30
type input "P&G Intro"
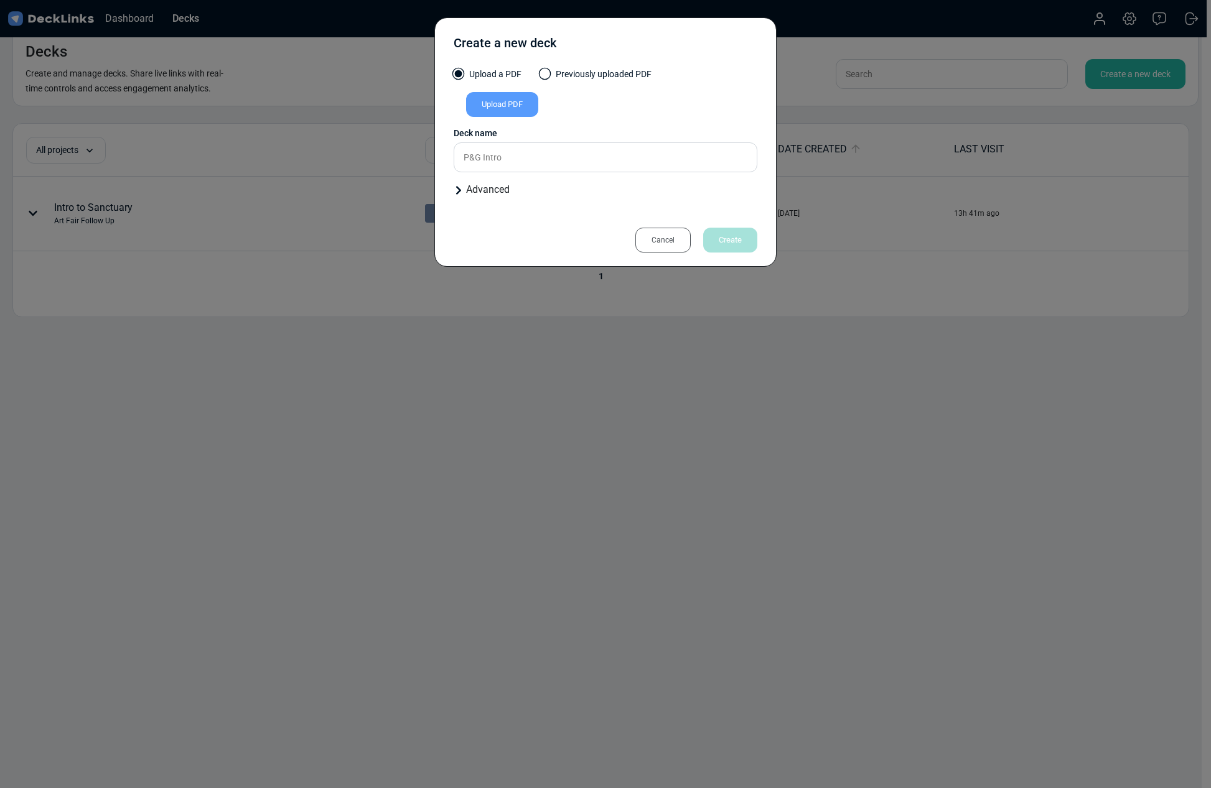
click at [505, 104] on div "Upload PDF" at bounding box center [502, 104] width 72 height 25
click at [0, 0] on input "Upload PDF" at bounding box center [0, 0] width 0 height 0
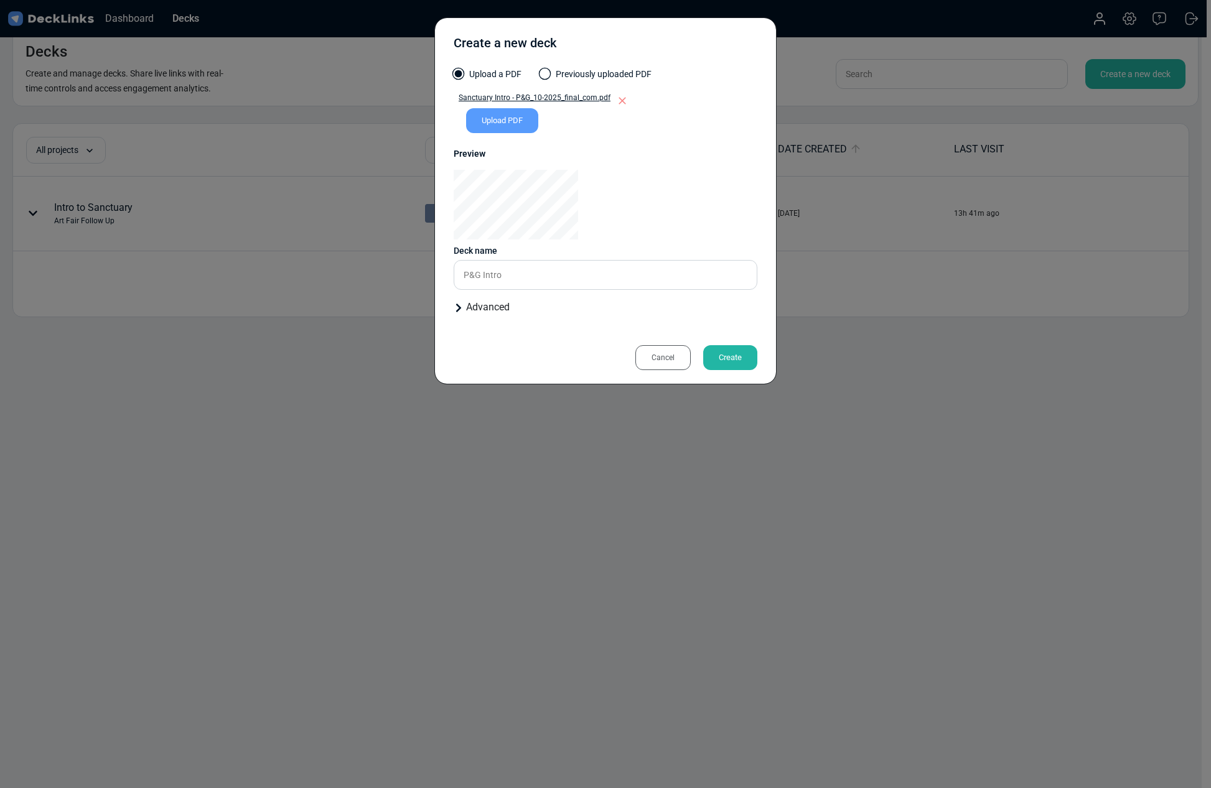
click at [502, 311] on div "Advanced" at bounding box center [606, 307] width 304 height 15
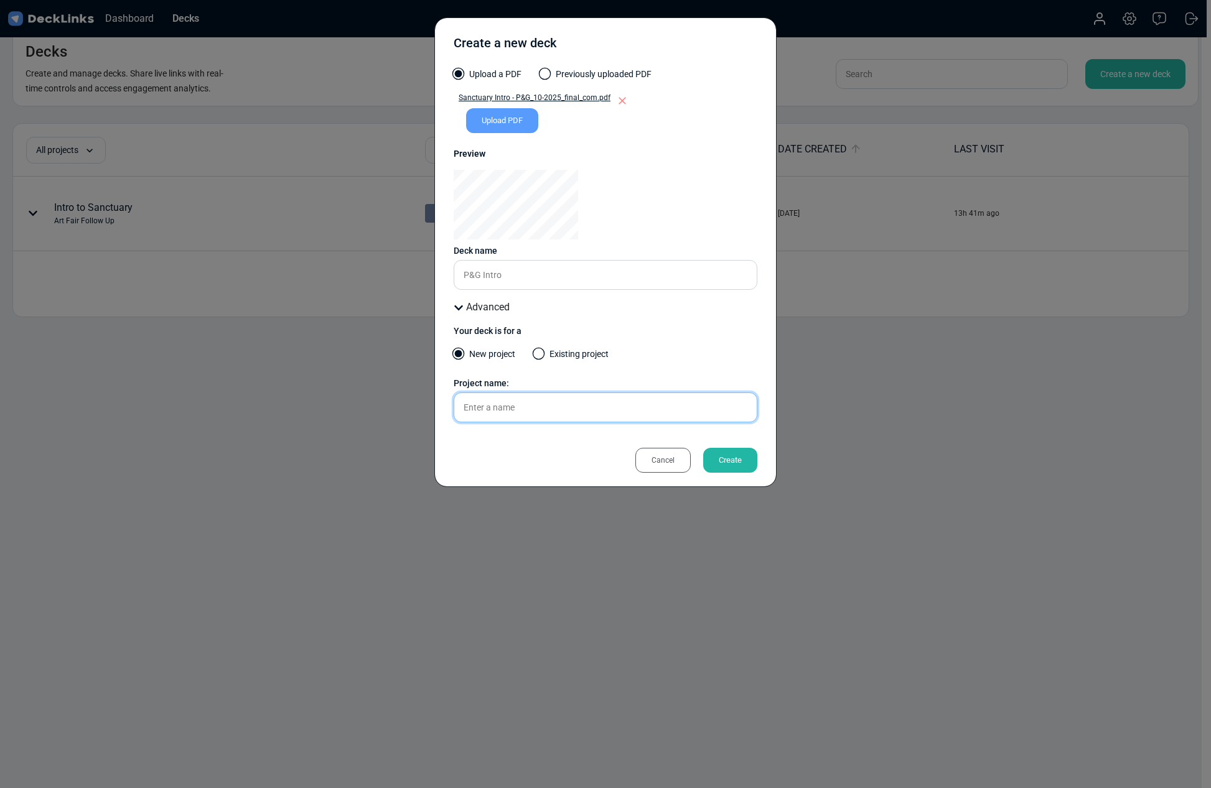
click at [534, 411] on input "text" at bounding box center [606, 408] width 304 height 30
type input "P&G Intro"
click at [719, 456] on div "Create" at bounding box center [730, 460] width 54 height 25
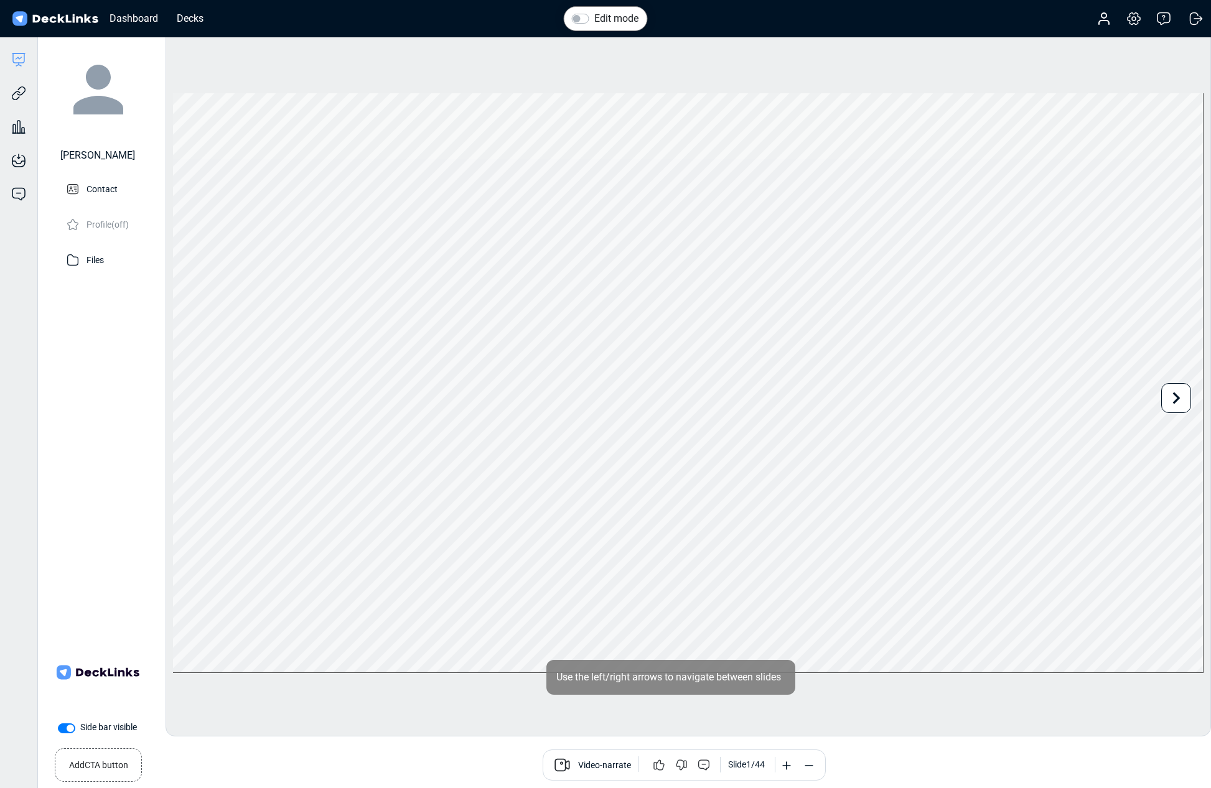
click at [129, 499] on div "Jeanne Anderson Contact Profile (off) Files" at bounding box center [97, 339] width 105 height 579
click at [102, 154] on div "[PERSON_NAME]" at bounding box center [97, 155] width 75 height 15
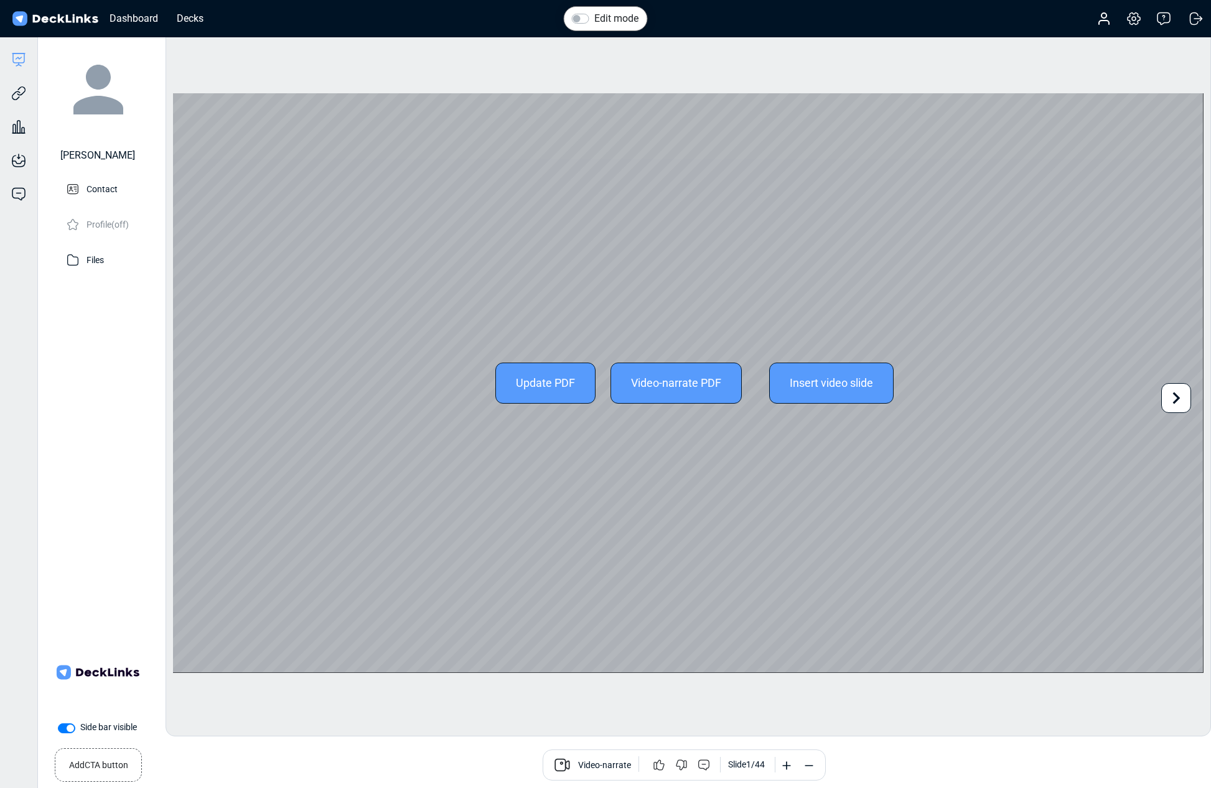
click at [1184, 391] on icon at bounding box center [1176, 398] width 24 height 24
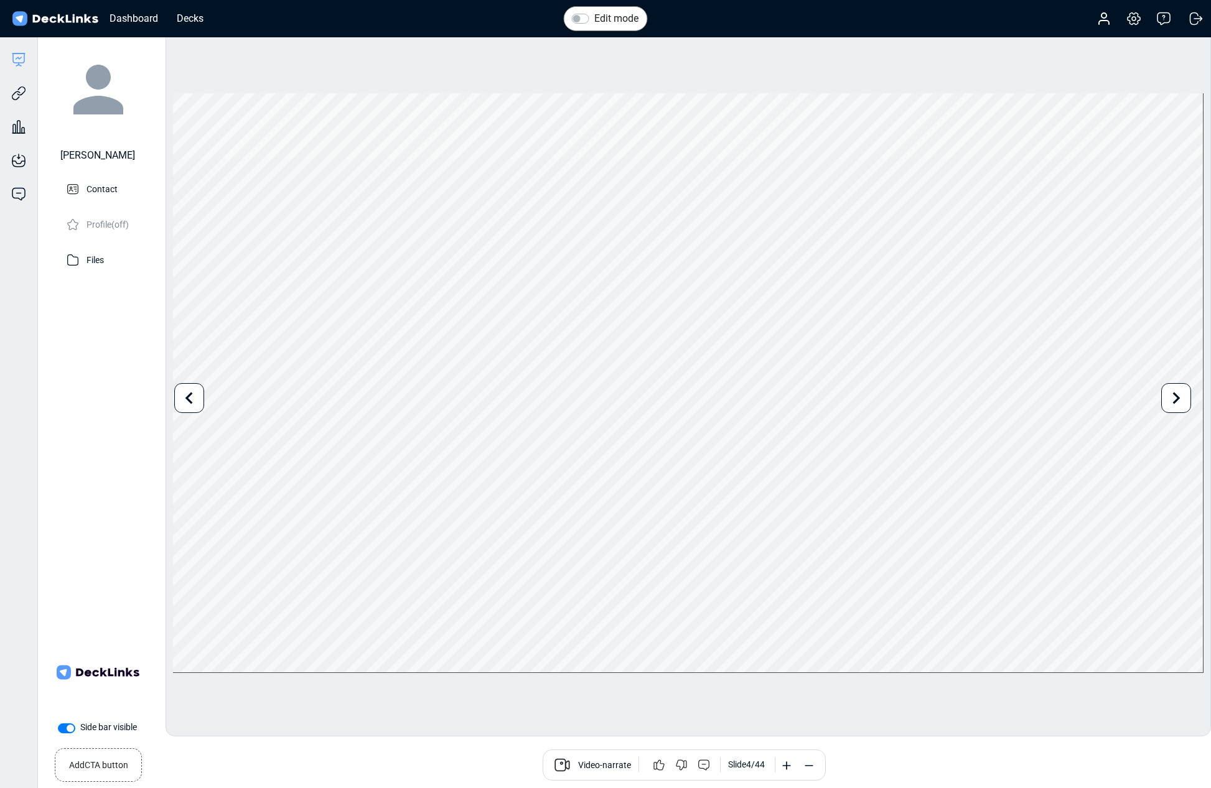
click at [104, 368] on div "Jeanne Anderson Contact Profile (off) Files" at bounding box center [97, 339] width 105 height 579
click at [848, 76] on div "Edit mode Change photo Updating this image will immediately apply to all of you…" at bounding box center [688, 383] width 1045 height 707
click at [1139, 17] on icon at bounding box center [1133, 18] width 15 height 15
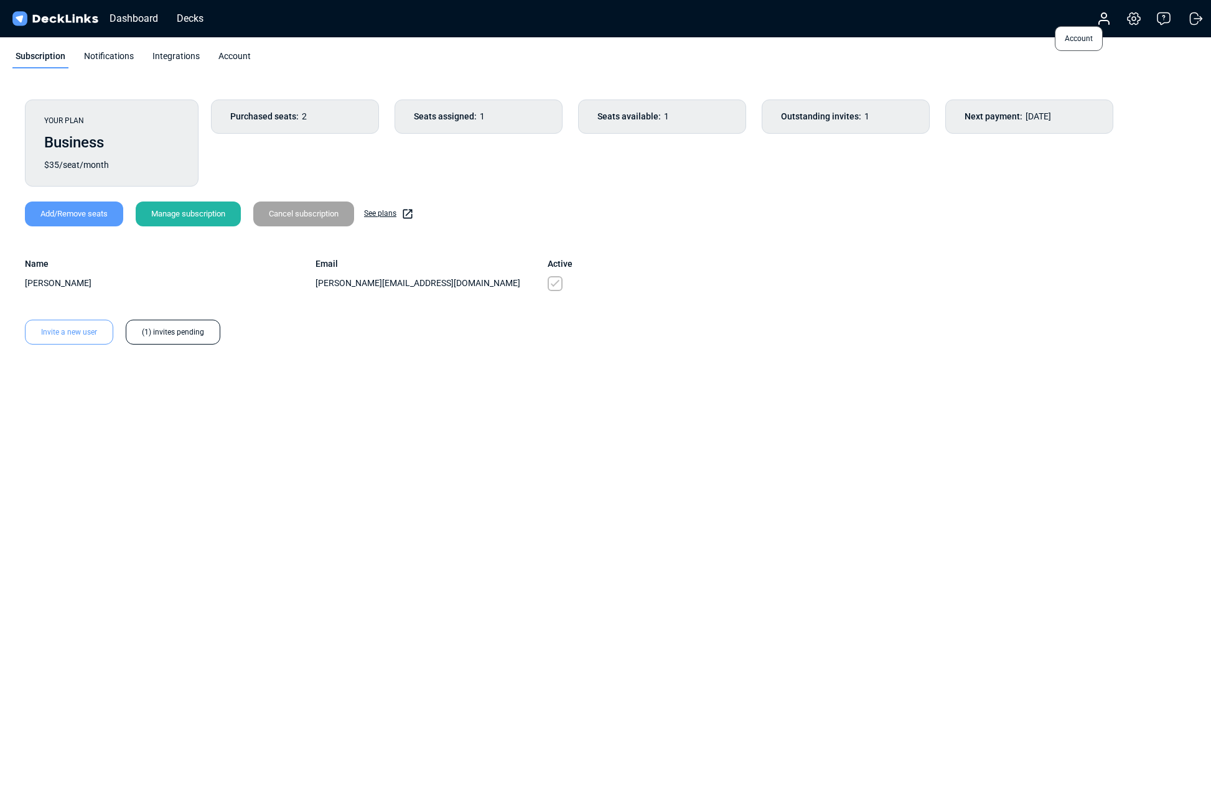
click at [1110, 22] on icon at bounding box center [1103, 18] width 15 height 15
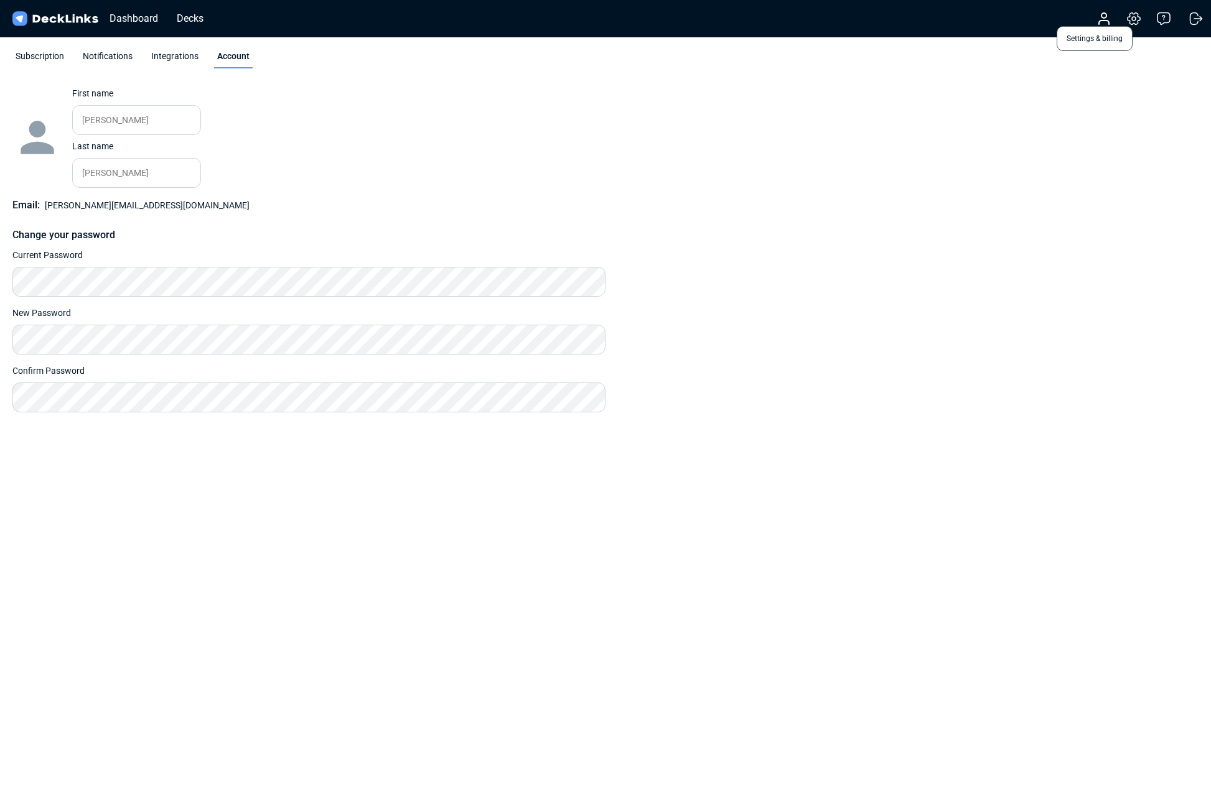
click at [1137, 23] on icon at bounding box center [1134, 19] width 12 height 12
click at [1137, 22] on icon at bounding box center [1133, 18] width 15 height 15
click at [139, 24] on div "Dashboard" at bounding box center [133, 19] width 61 height 16
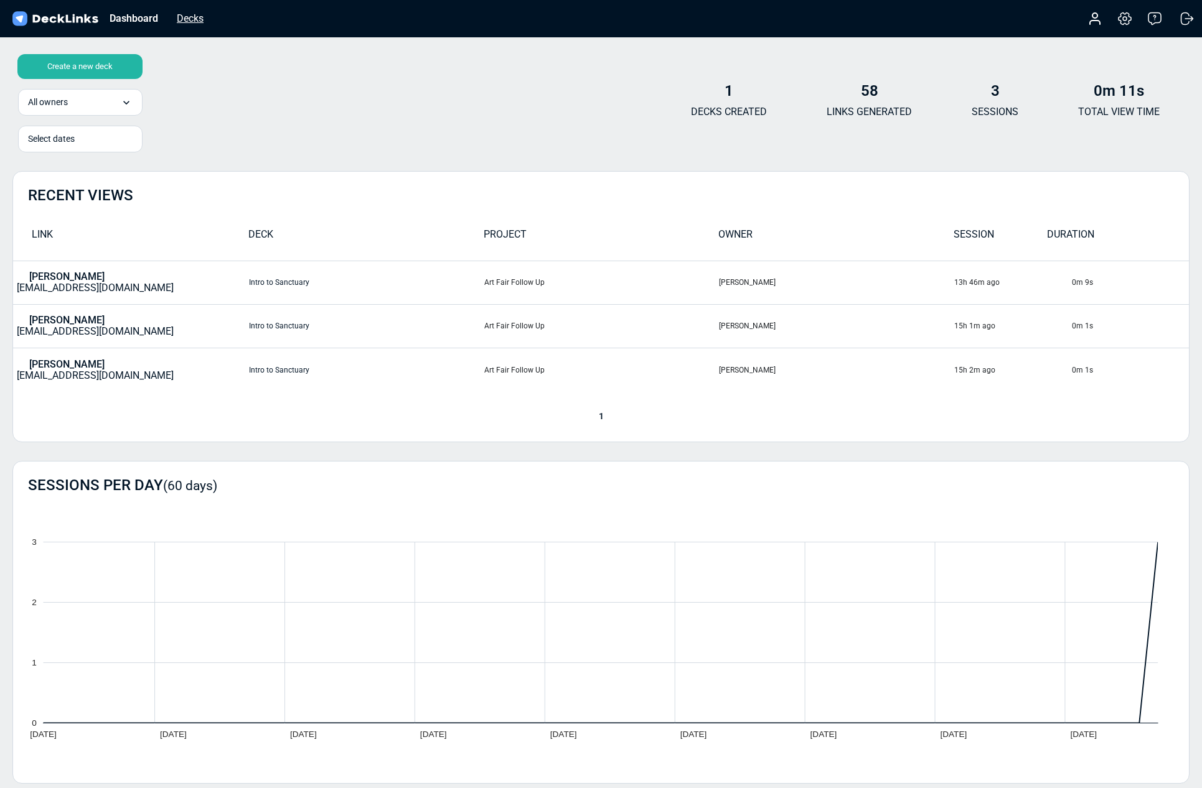
click at [194, 24] on div "Decks" at bounding box center [190, 19] width 39 height 16
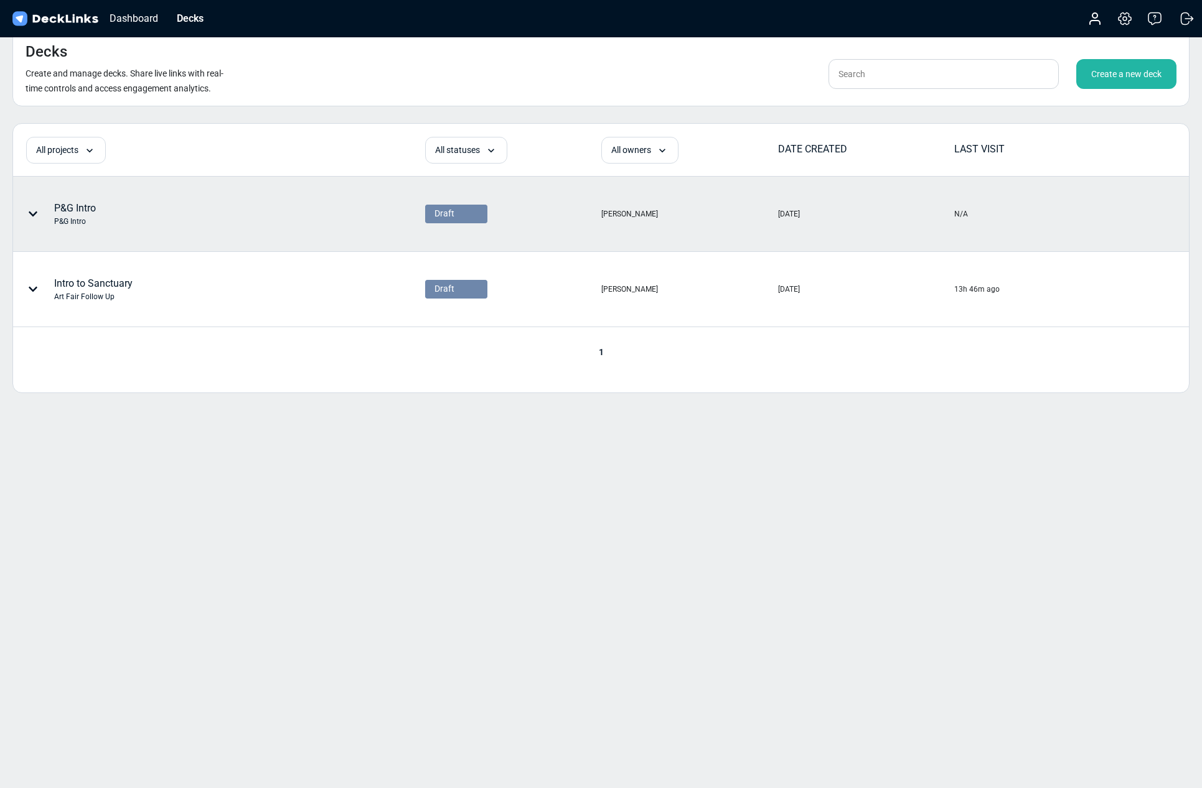
click at [29, 215] on icon at bounding box center [33, 214] width 10 height 10
click at [117, 204] on div "Edit deck name" at bounding box center [106, 208] width 103 height 25
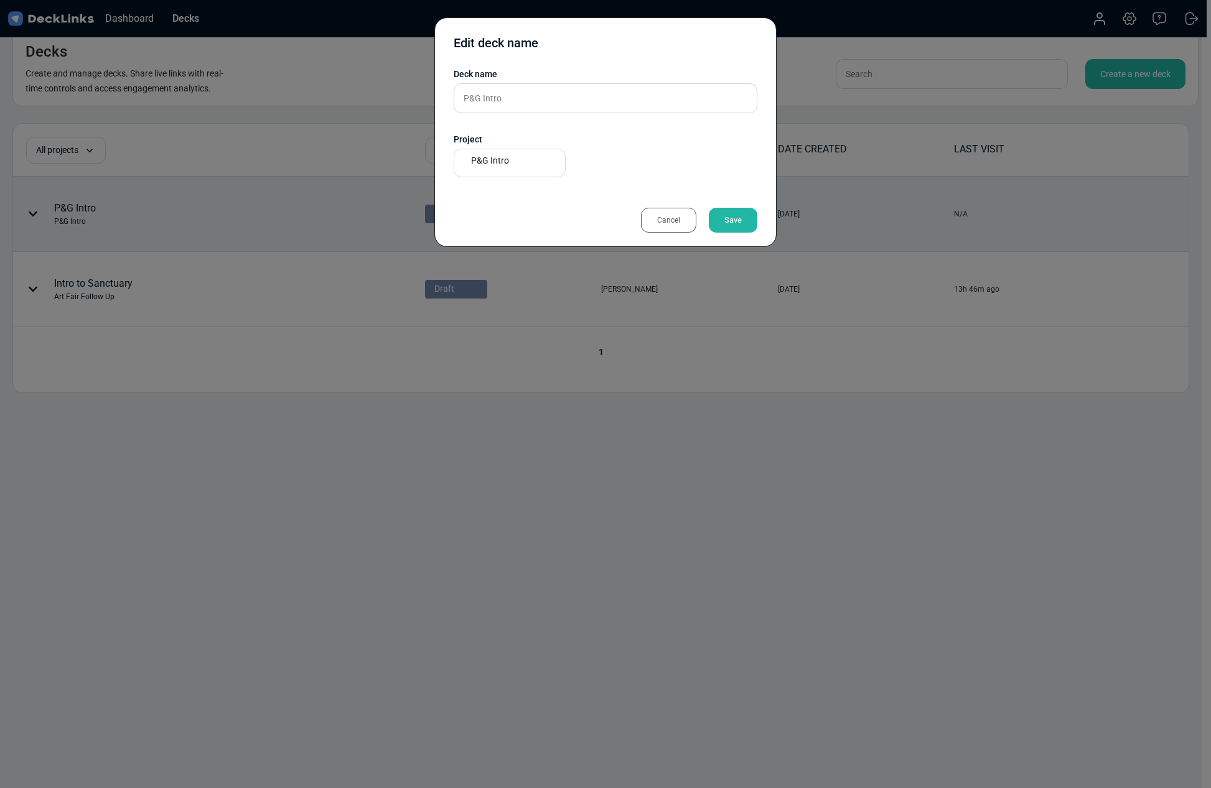
click at [670, 227] on div "Cancel" at bounding box center [668, 220] width 55 height 25
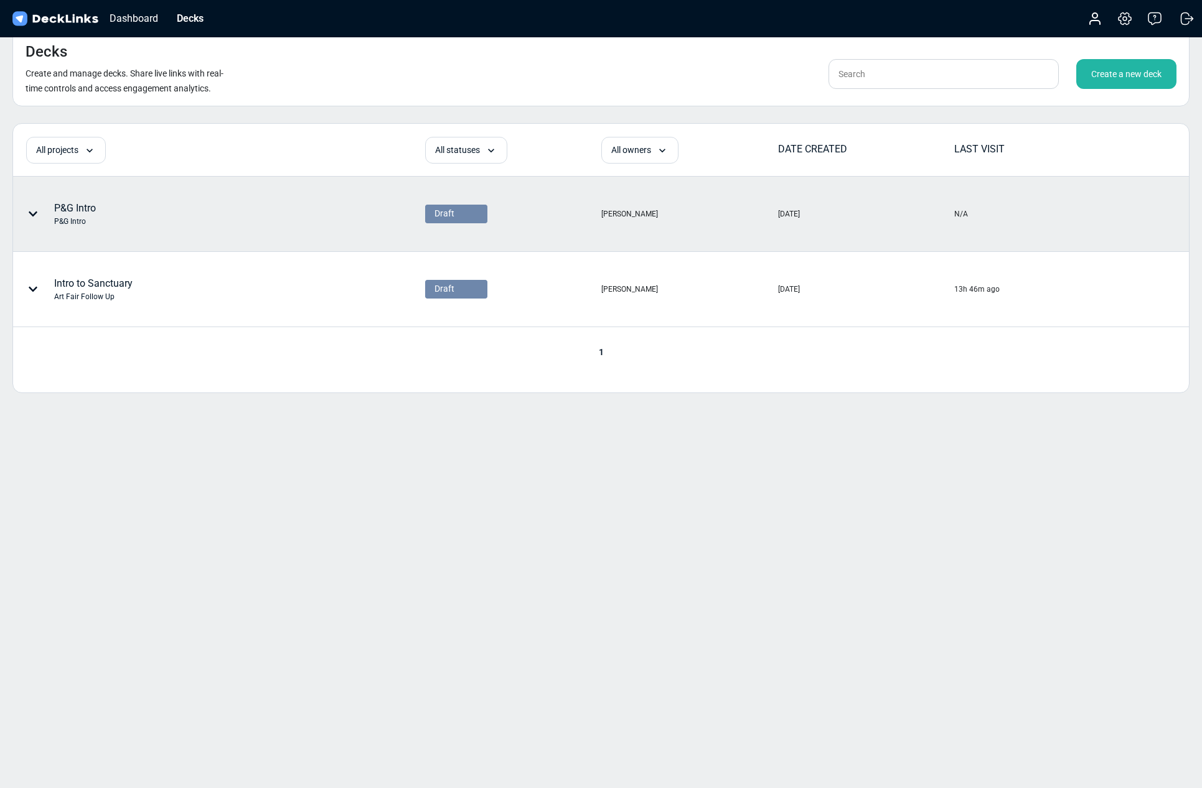
click at [34, 217] on icon at bounding box center [33, 214] width 10 height 10
click at [116, 256] on div "Change deck owner" at bounding box center [106, 258] width 103 height 25
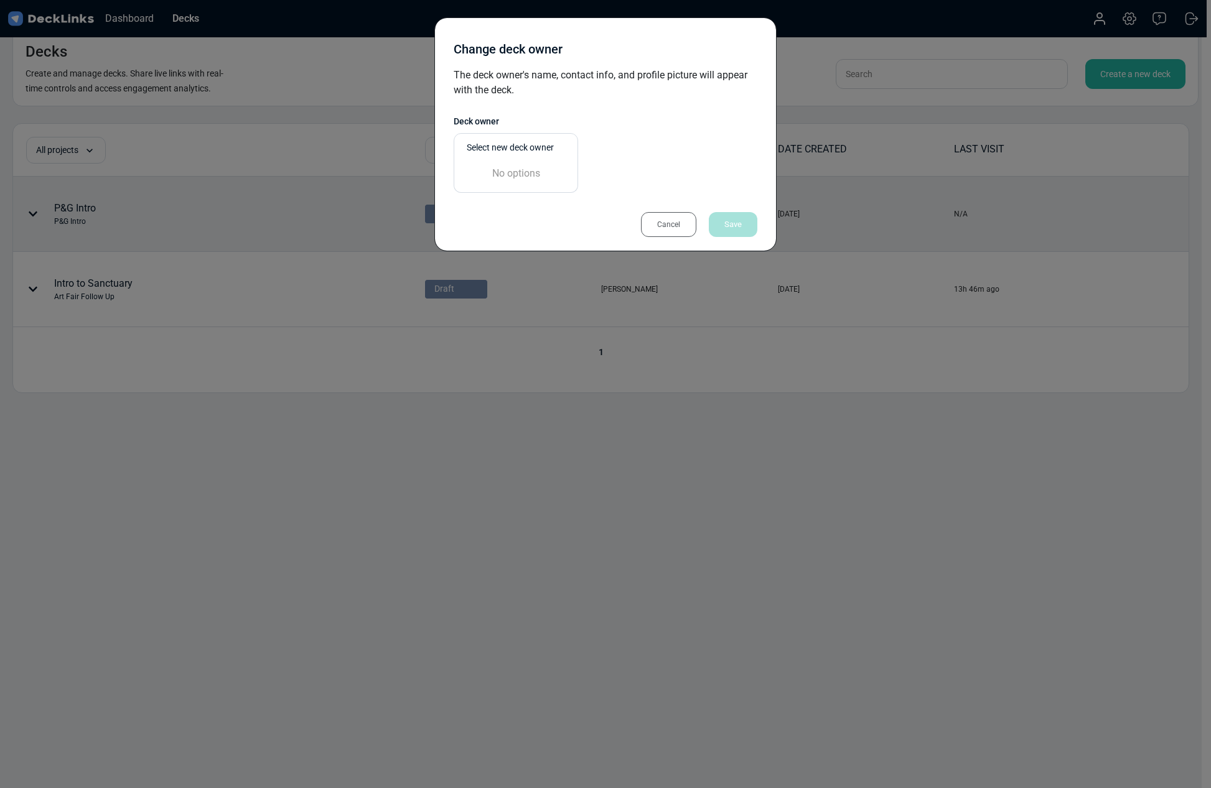
click at [531, 146] on div "Select new deck owner" at bounding box center [519, 147] width 105 height 13
type input "Sanctuary"
click at [539, 143] on div "Select new deck owner" at bounding box center [513, 147] width 105 height 21
click at [565, 150] on div "Select new deck owner" at bounding box center [519, 147] width 105 height 13
click at [537, 169] on div "No options" at bounding box center [516, 173] width 111 height 25
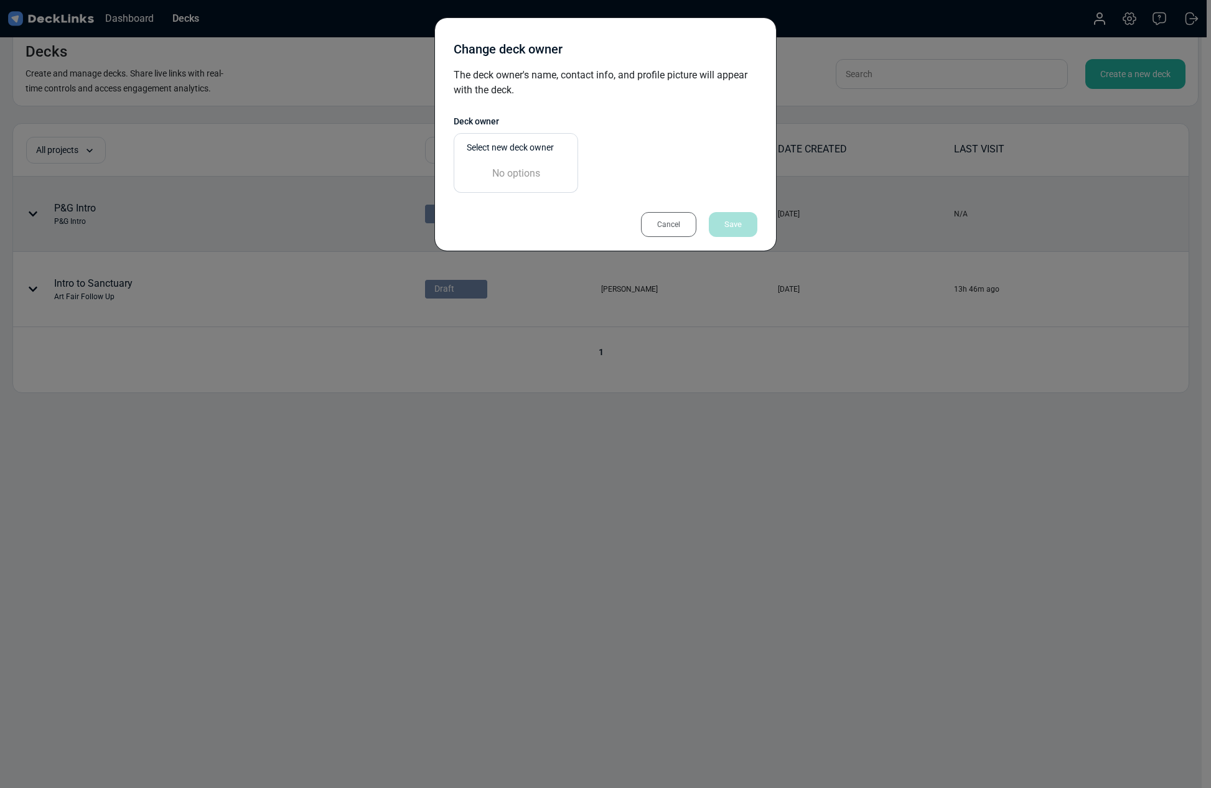
click at [668, 223] on div "Cancel" at bounding box center [668, 224] width 55 height 25
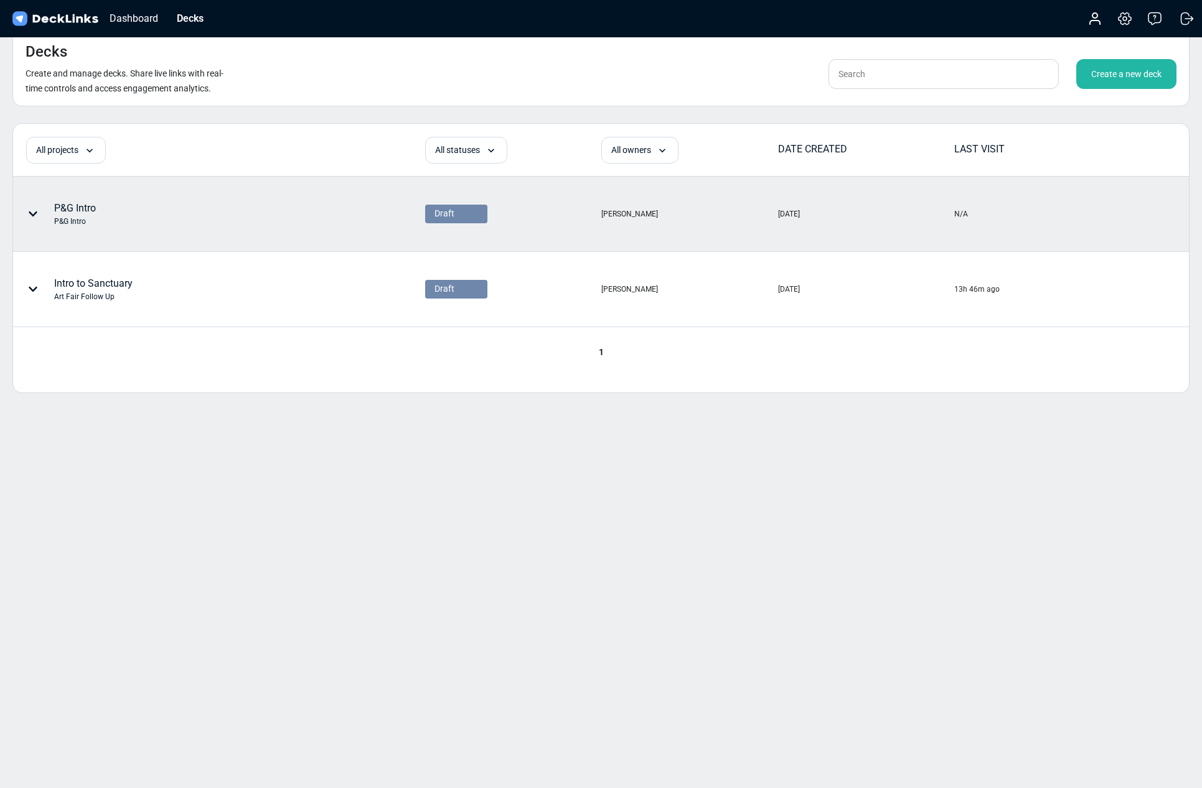
click at [33, 215] on icon at bounding box center [33, 214] width 9 height 5
click at [115, 239] on div "Edit project name" at bounding box center [106, 233] width 103 height 25
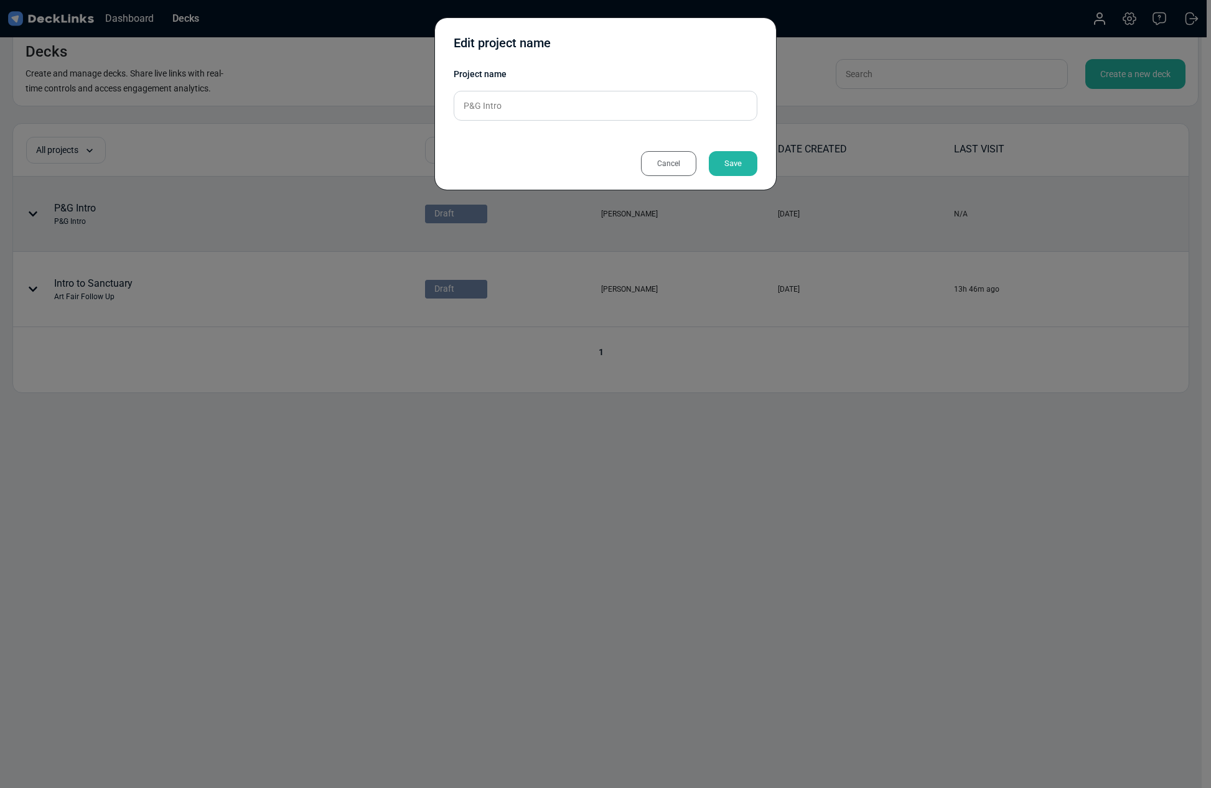
click at [680, 164] on div "Cancel" at bounding box center [668, 163] width 55 height 25
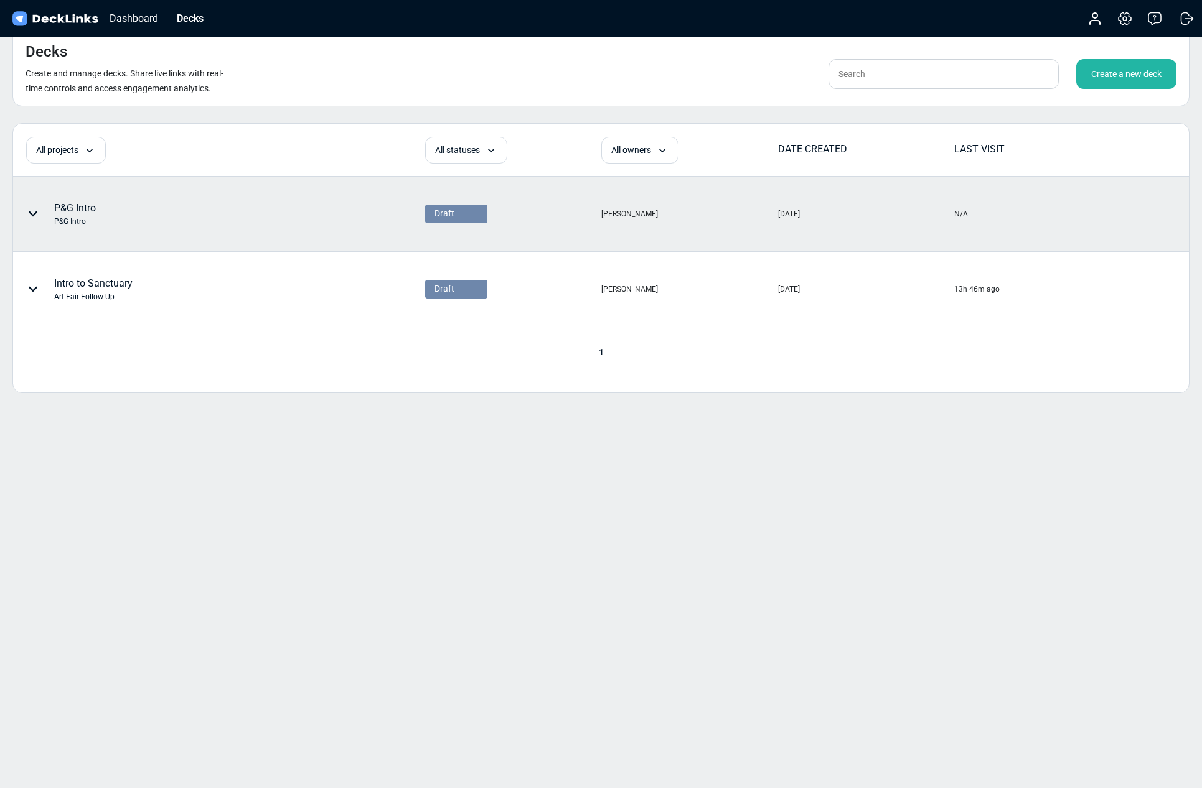
click at [35, 216] on icon at bounding box center [33, 214] width 10 height 10
click at [109, 209] on div "Edit deck name" at bounding box center [106, 208] width 103 height 25
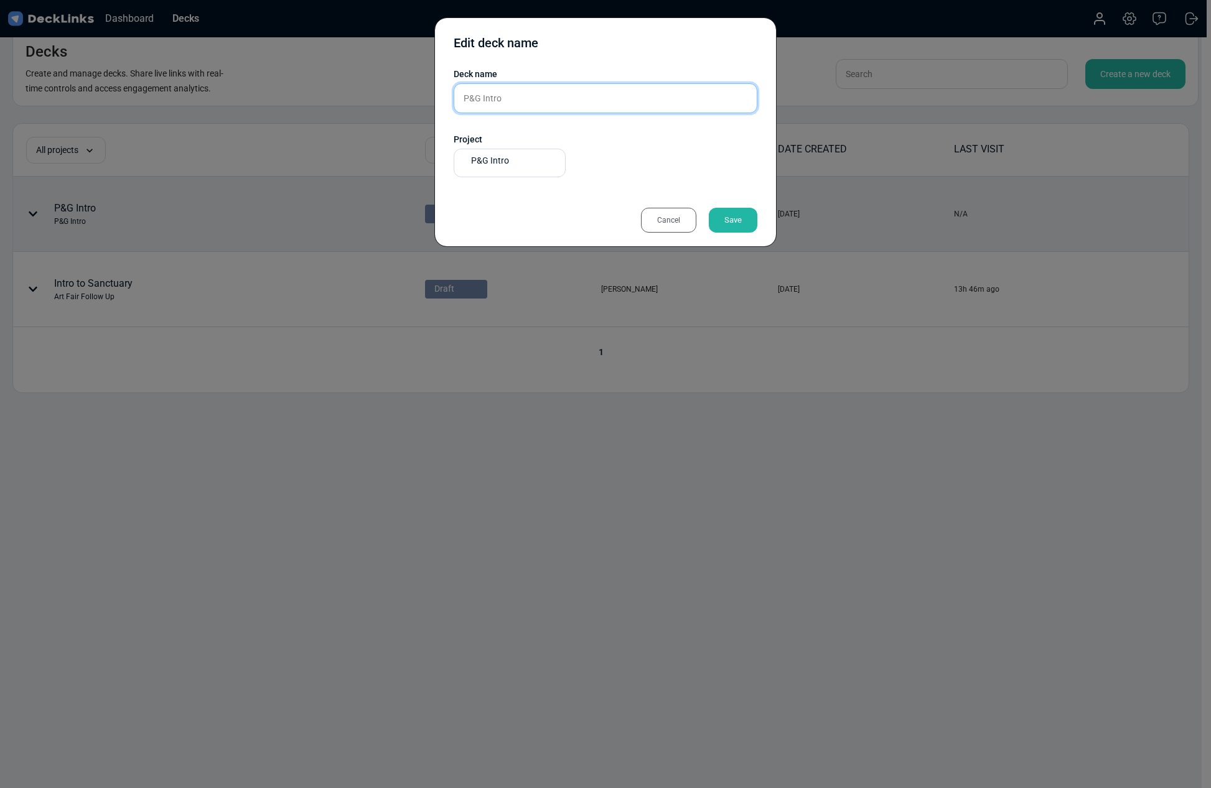
click at [502, 102] on input "P&G Intro" at bounding box center [606, 98] width 304 height 30
click at [670, 225] on div "Cancel" at bounding box center [668, 220] width 55 height 25
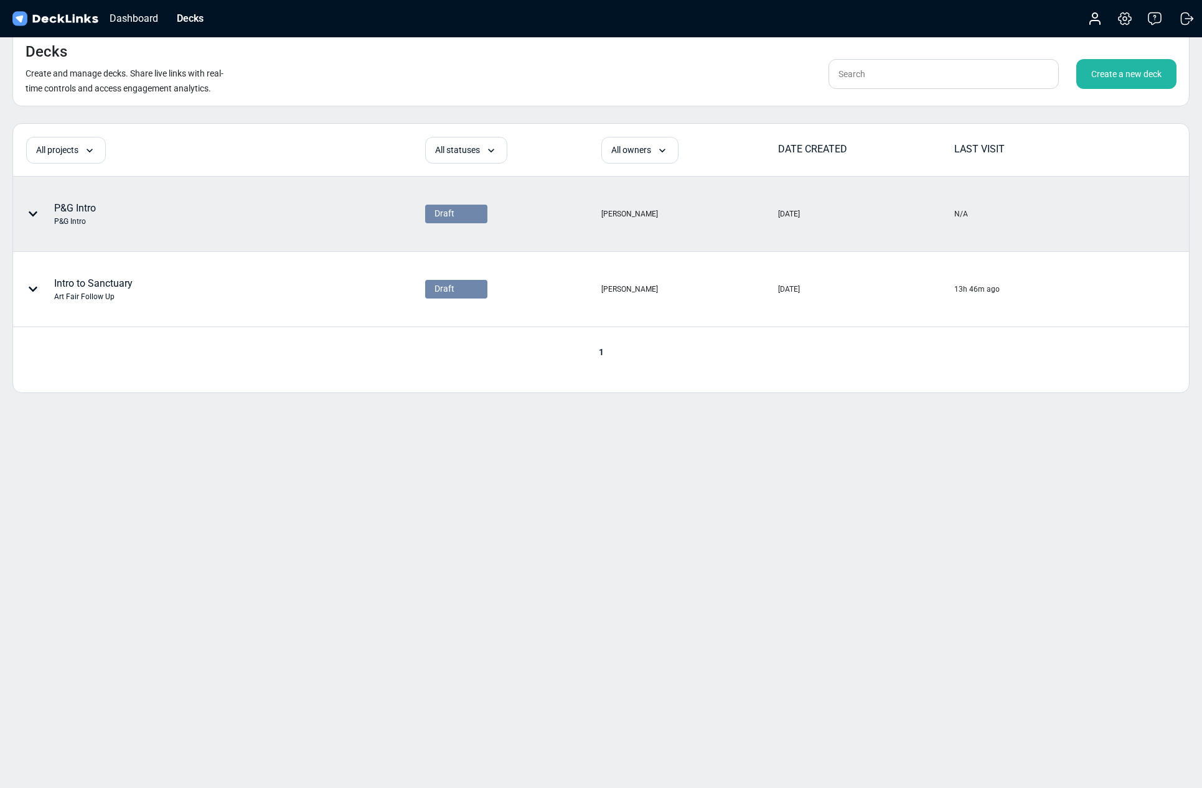
click at [34, 212] on icon at bounding box center [33, 214] width 10 height 10
click at [97, 265] on div "Change deck owner" at bounding box center [106, 258] width 103 height 25
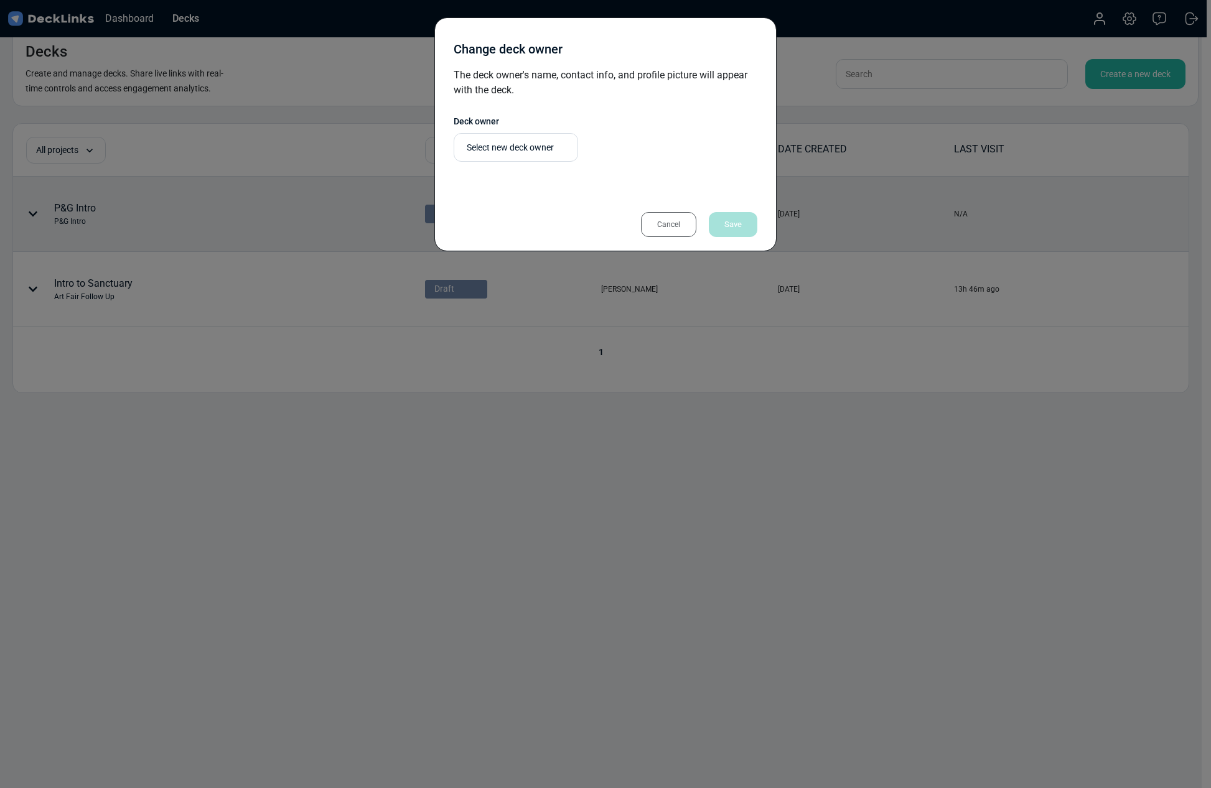
click at [675, 226] on div "Cancel" at bounding box center [668, 224] width 55 height 25
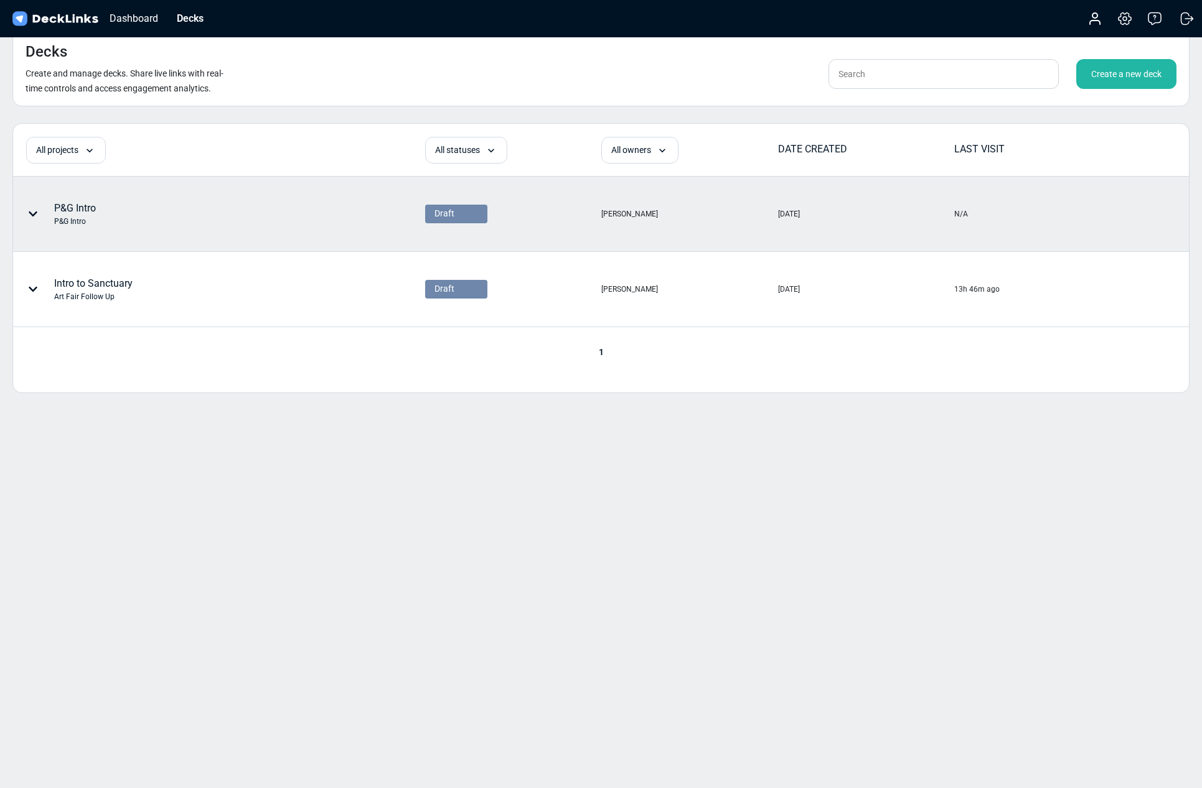
click at [293, 485] on div "Decks Create and manage decks. Share live links with real-time controls and acc…" at bounding box center [601, 394] width 1202 height 788
click at [112, 205] on div "P&G Intro P&G Intro" at bounding box center [167, 213] width 307 height 37
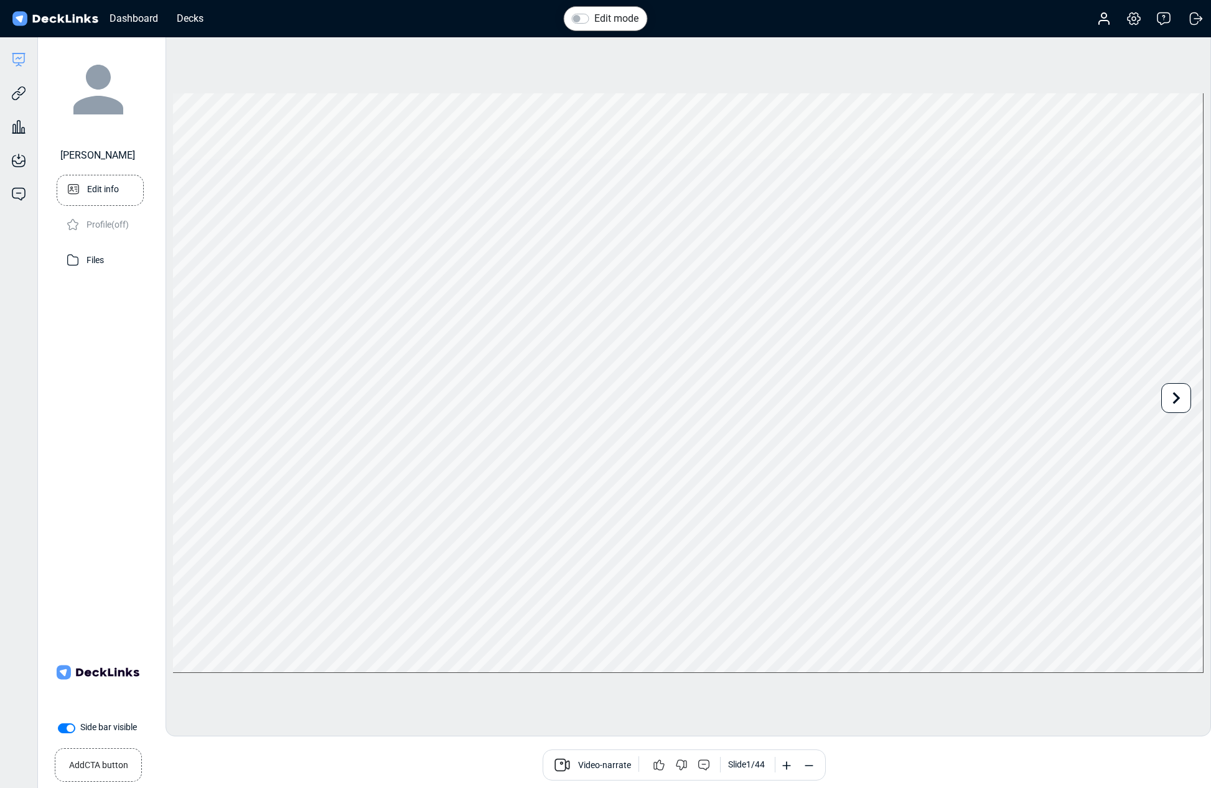
click at [103, 192] on p "Edit info" at bounding box center [103, 188] width 32 height 16
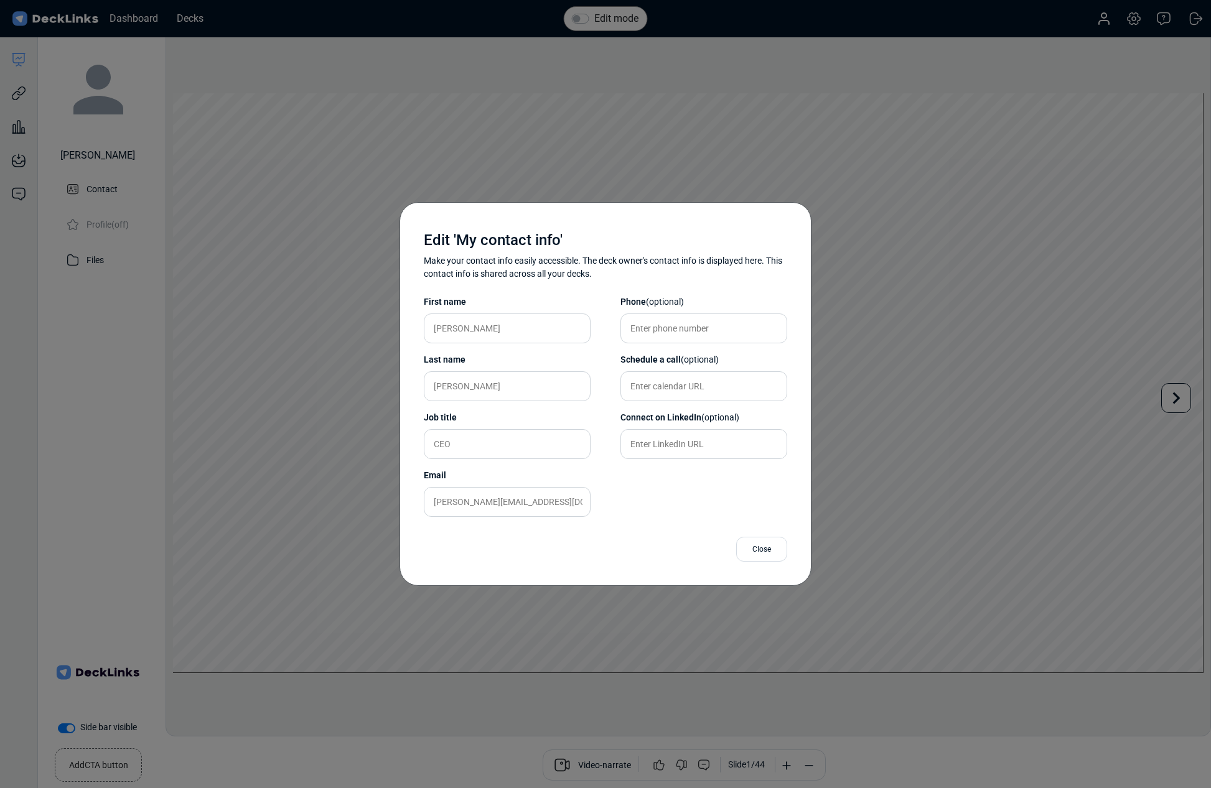
click at [750, 553] on div "Close" at bounding box center [761, 549] width 51 height 25
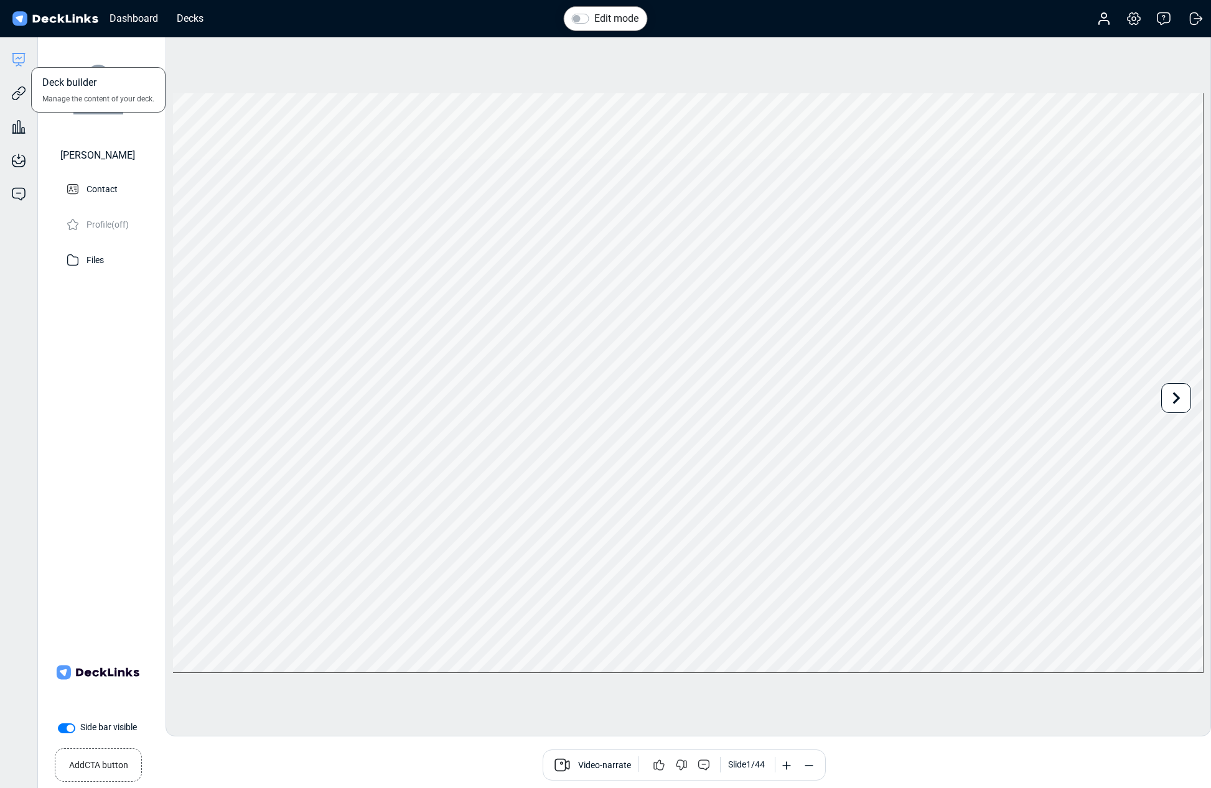
click at [18, 63] on icon at bounding box center [17, 64] width 2 height 3
click at [78, 436] on div "Jeanne Anderson Contact Profile (off) Files" at bounding box center [97, 339] width 105 height 579
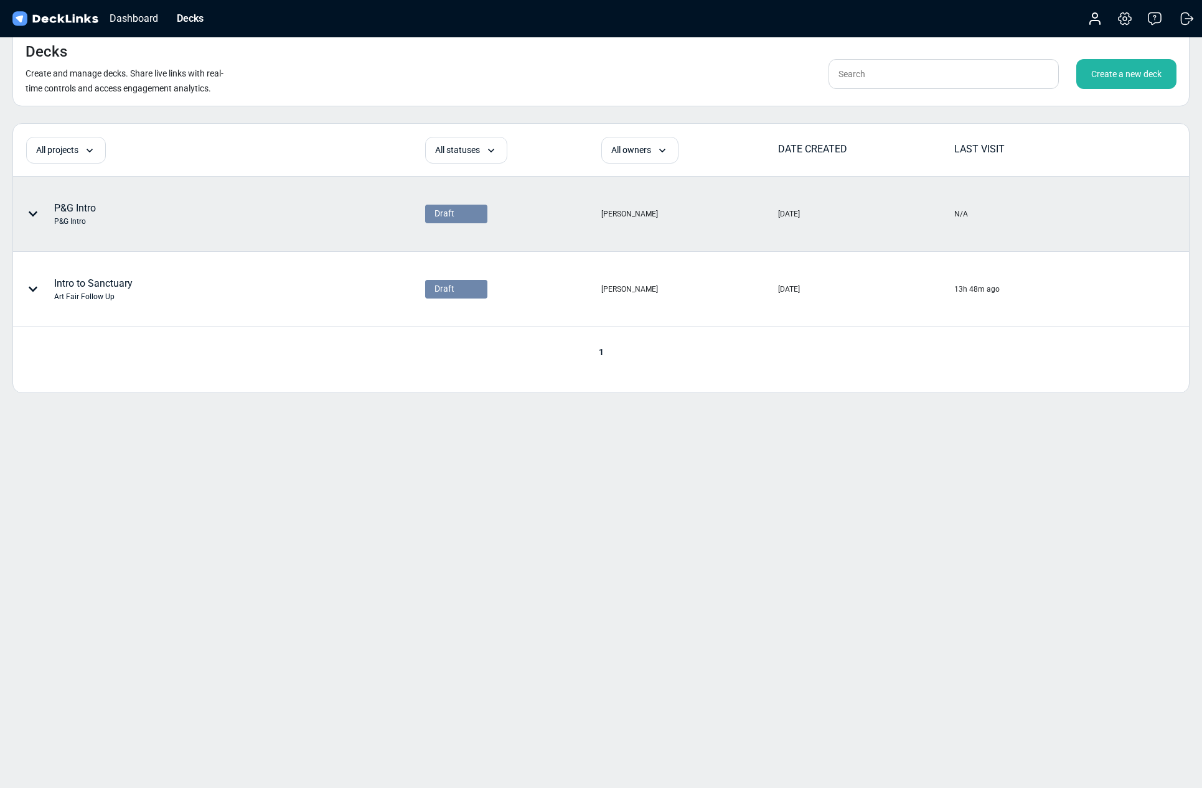
click at [40, 209] on div at bounding box center [35, 213] width 37 height 37
click at [122, 208] on div "Edit deck name" at bounding box center [106, 208] width 103 height 25
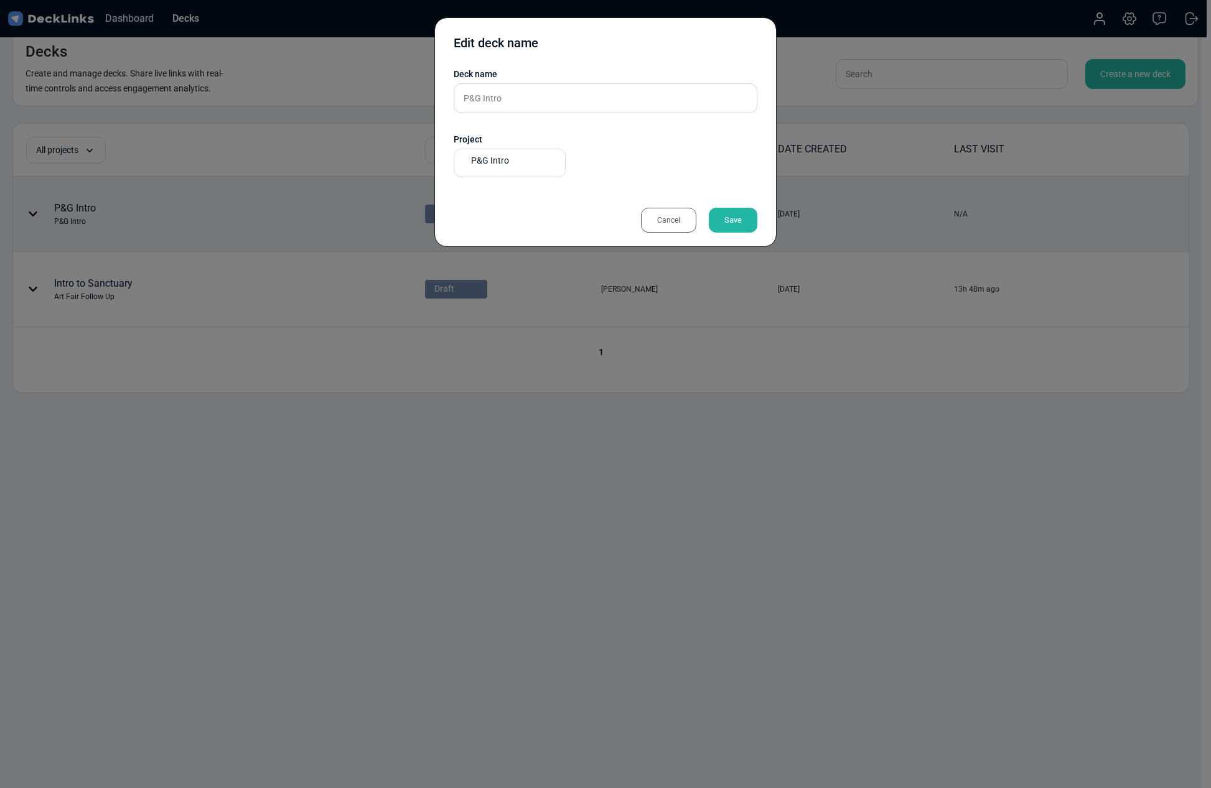
click at [681, 213] on div "Cancel" at bounding box center [668, 220] width 55 height 25
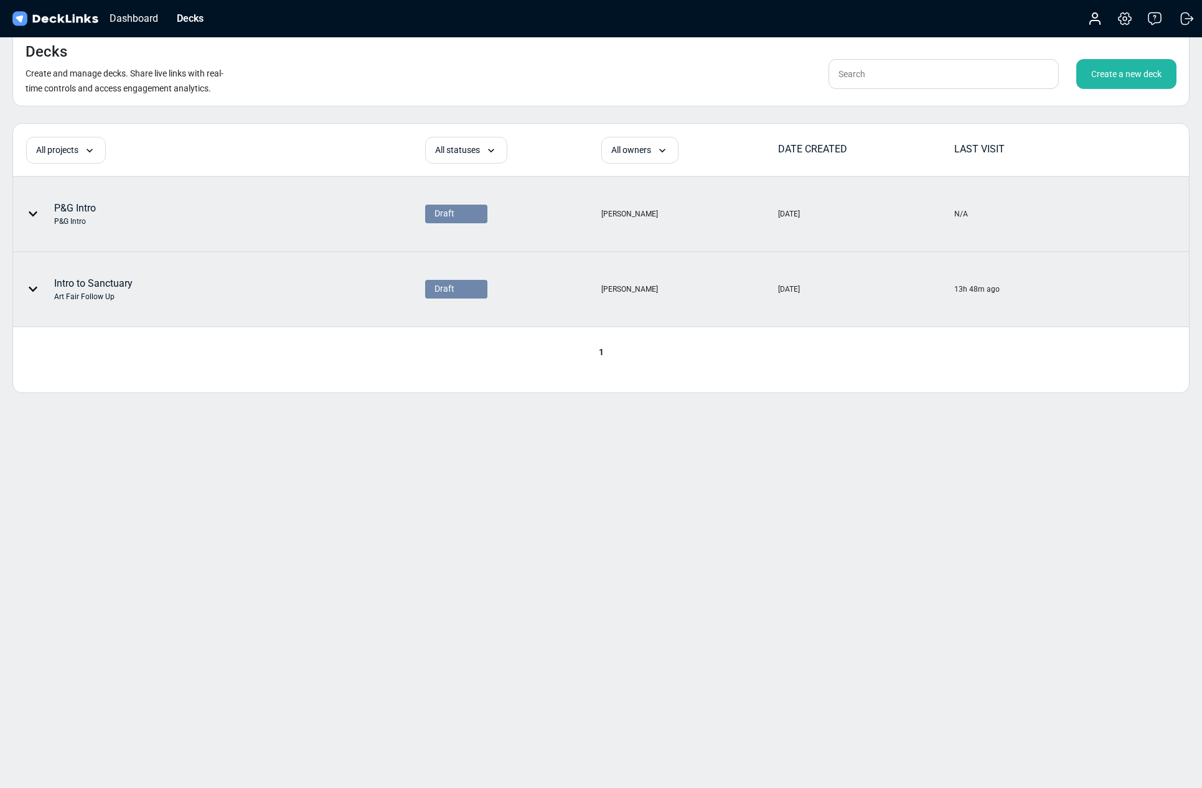
click at [33, 292] on icon at bounding box center [33, 289] width 10 height 10
click at [76, 291] on div "Edit deck name" at bounding box center [106, 283] width 103 height 25
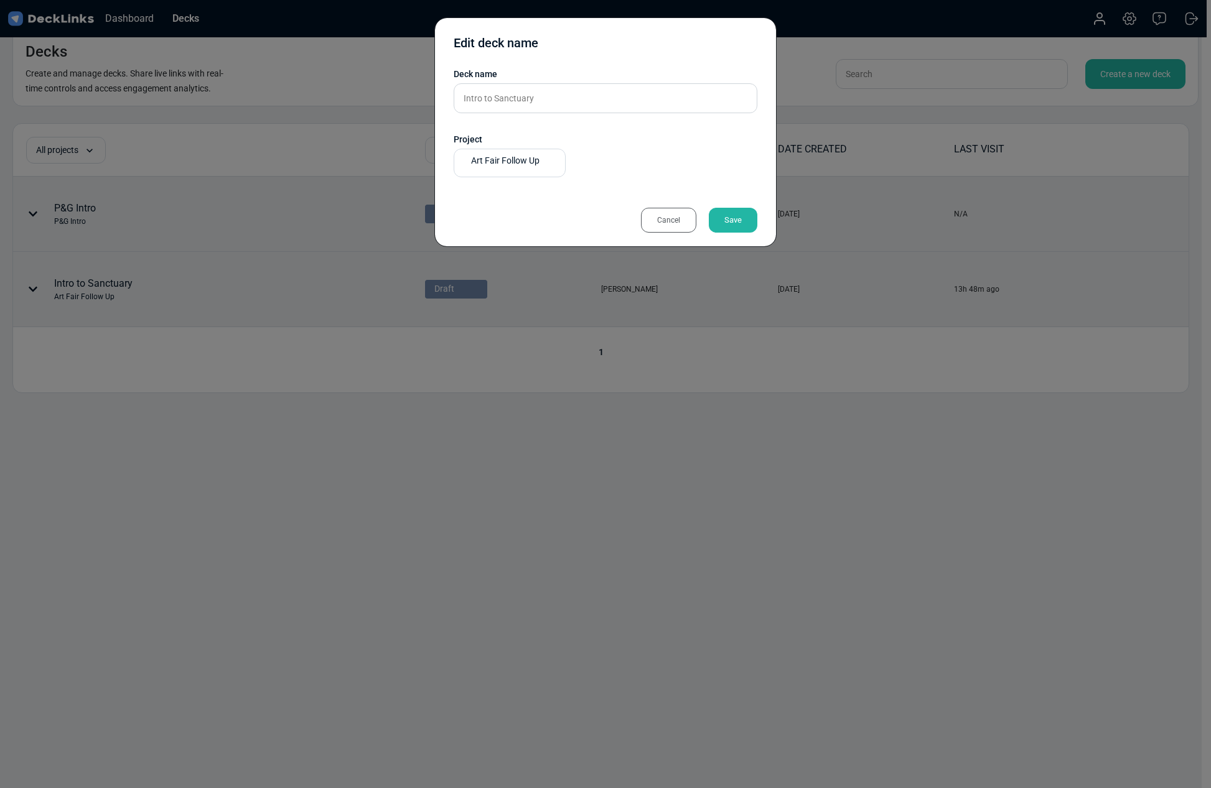
click at [667, 220] on div "Cancel" at bounding box center [668, 220] width 55 height 25
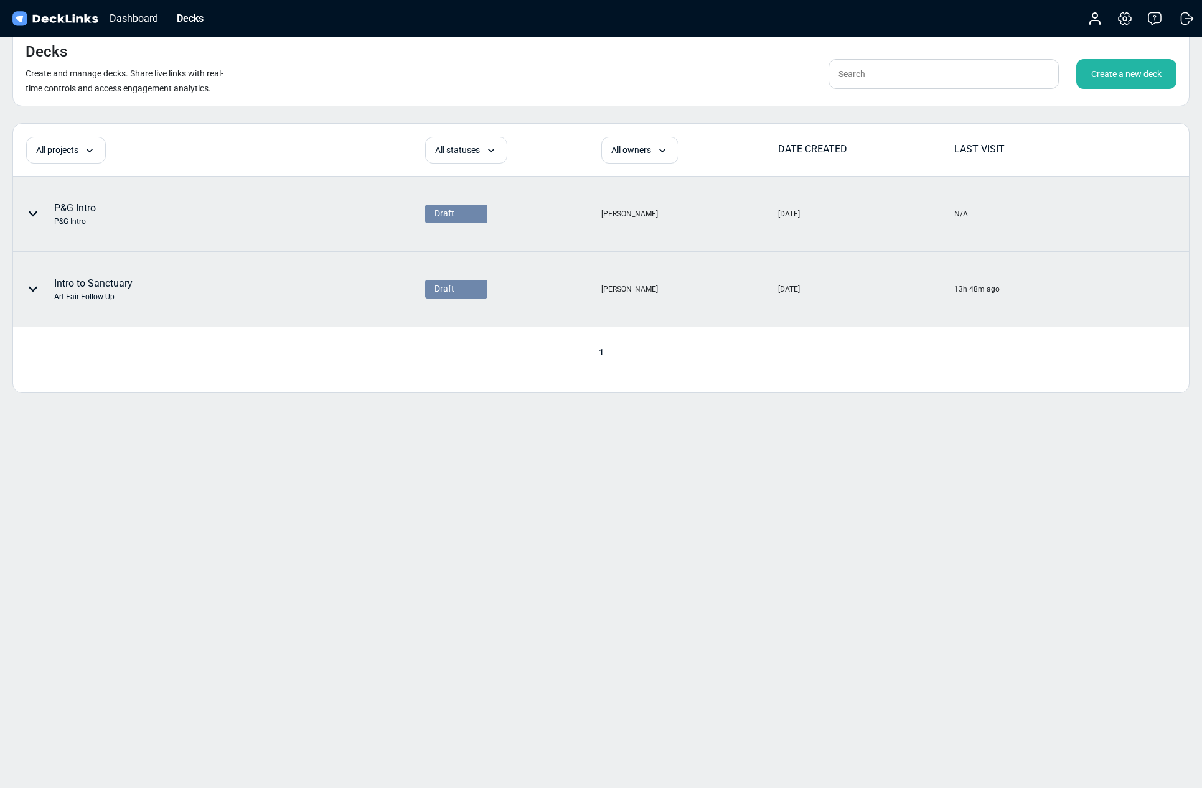
click at [39, 284] on div at bounding box center [35, 289] width 37 height 37
click at [107, 328] on div "Change deck owner" at bounding box center [106, 333] width 103 height 25
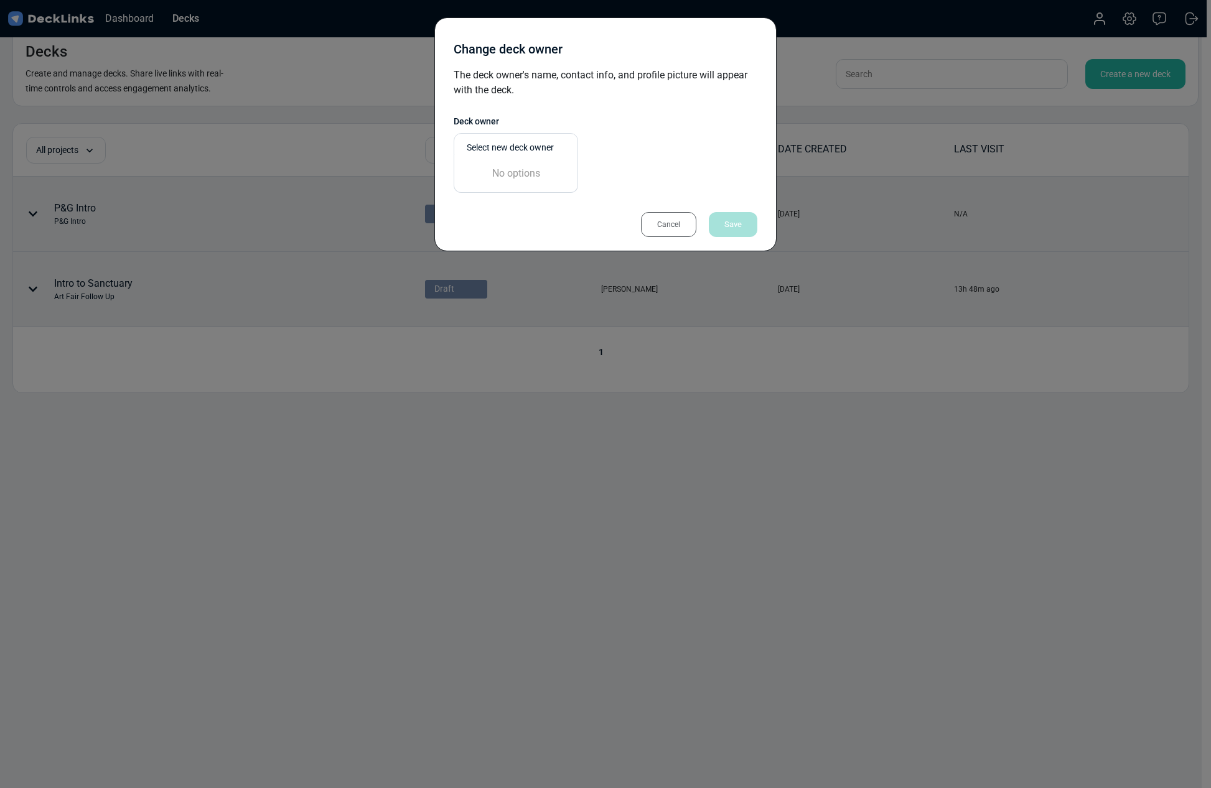
click at [501, 149] on div "Select new deck owner" at bounding box center [519, 147] width 105 height 13
click at [753, 146] on div "0 results available. Use Up and Down to choose options, press Enter to select t…" at bounding box center [606, 147] width 304 height 29
click at [676, 223] on div "Cancel" at bounding box center [668, 224] width 55 height 25
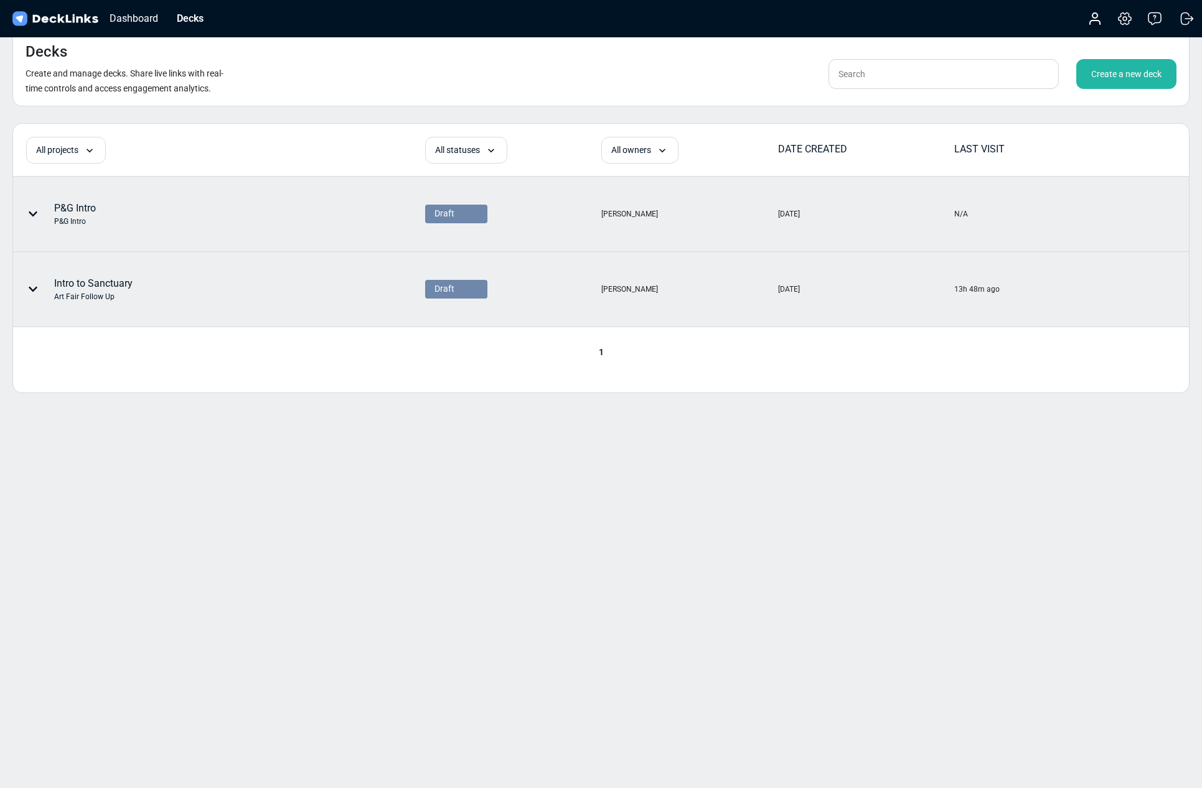
click at [767, 610] on div "Decks Create and manage decks. Share live links with real-time controls and acc…" at bounding box center [601, 394] width 1202 height 788
click at [192, 505] on div "Decks Create and manage decks. Share live links with real-time controls and acc…" at bounding box center [601, 394] width 1202 height 788
click at [332, 521] on div "Decks Create and manage decks. Share live links with real-time controls and acc…" at bounding box center [601, 394] width 1202 height 788
click at [63, 217] on div "P&G Intro" at bounding box center [75, 221] width 42 height 11
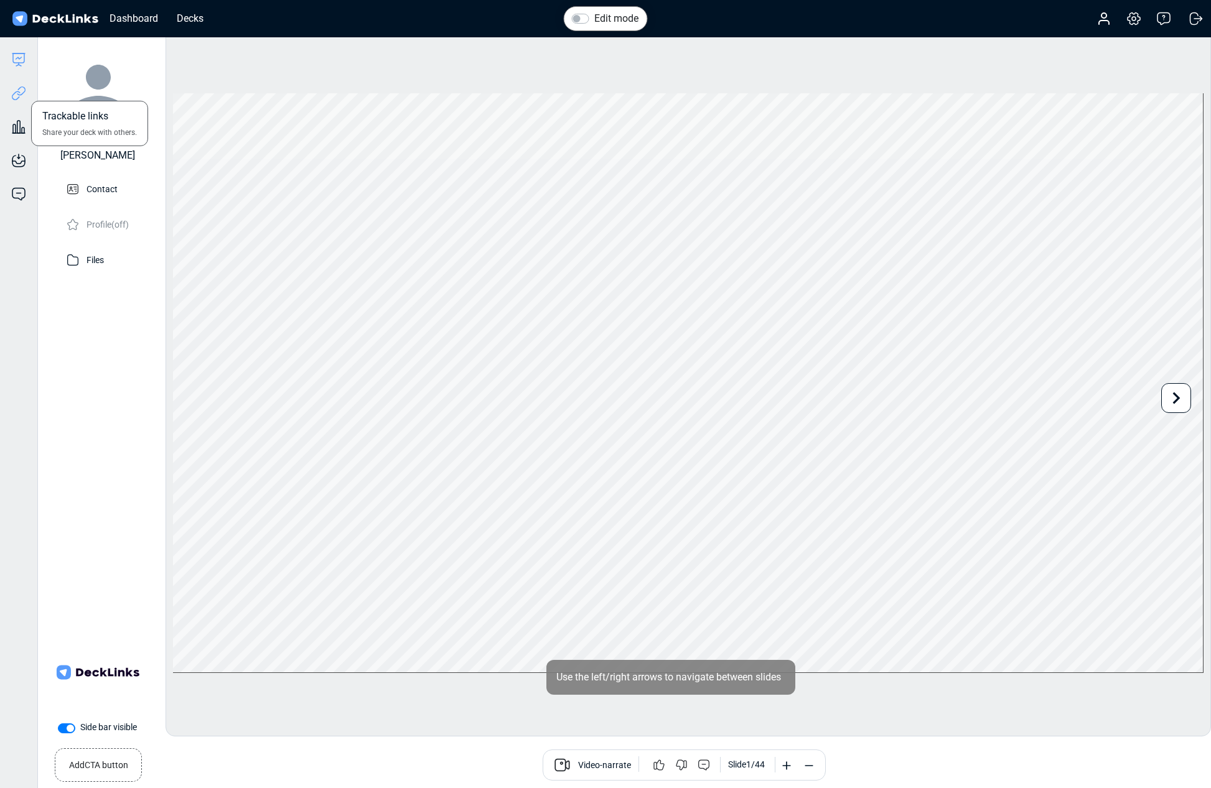
click at [21, 99] on icon at bounding box center [18, 93] width 15 height 15
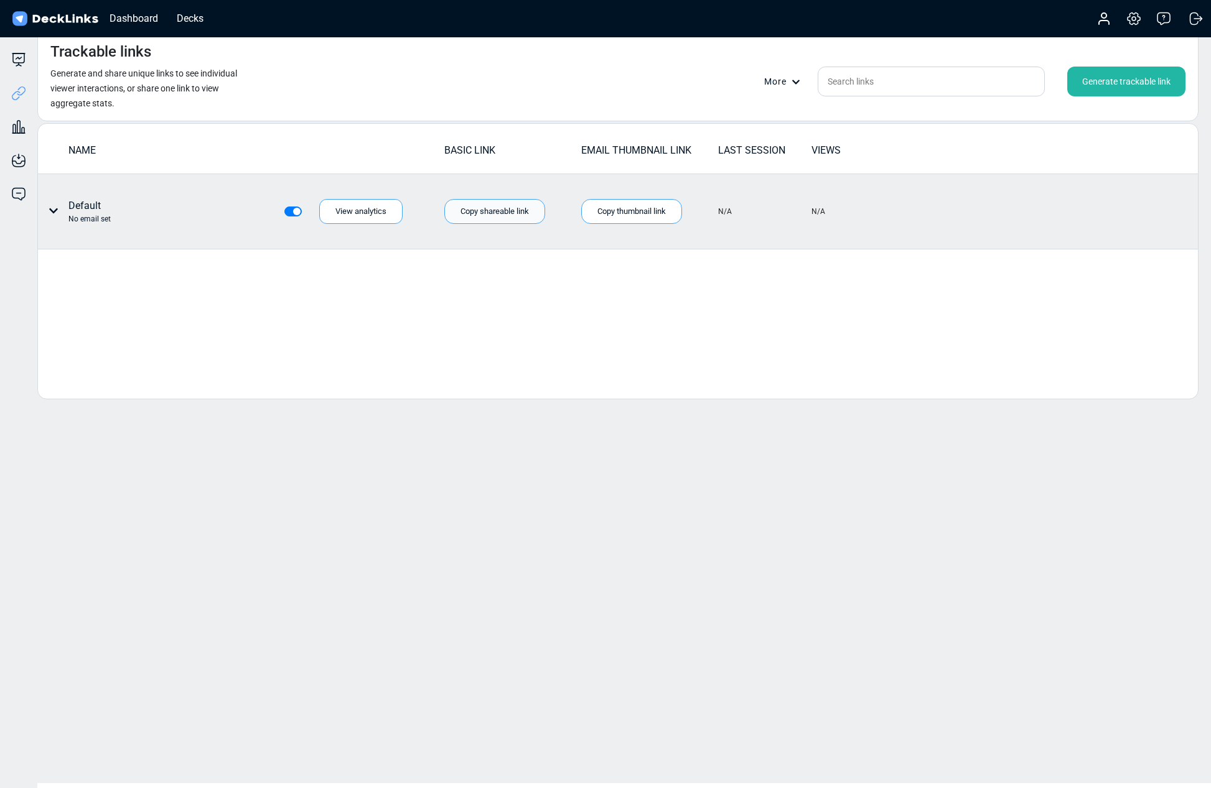
click at [535, 210] on div "Copy shareable link" at bounding box center [494, 211] width 101 height 25
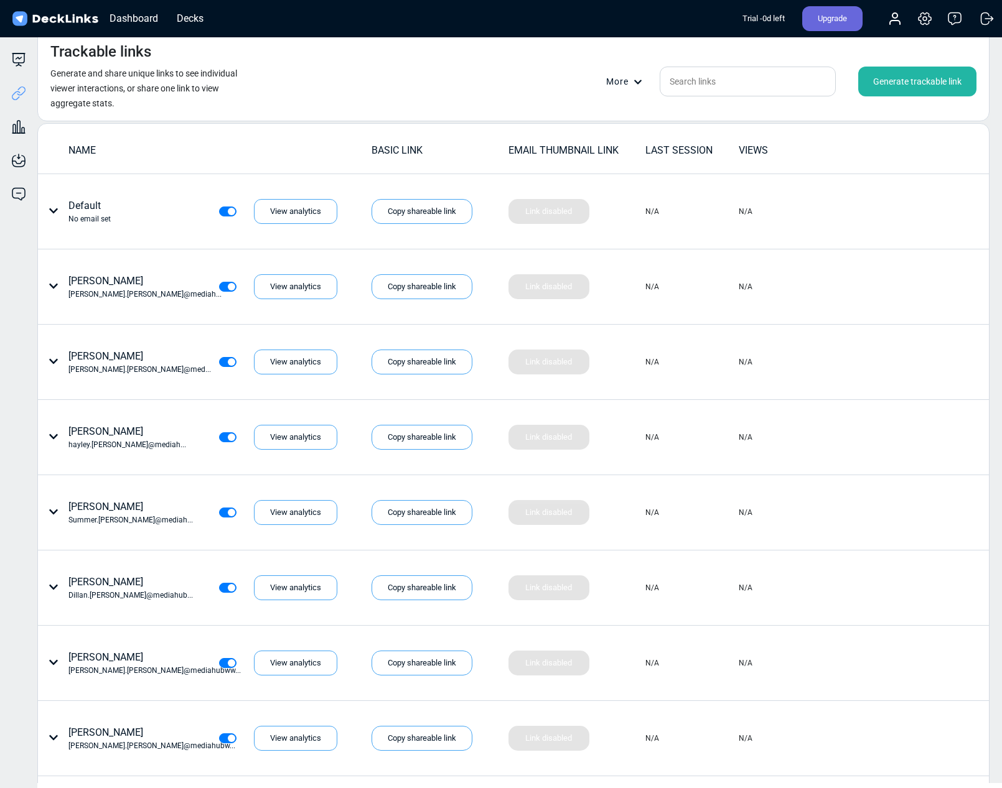
scroll to position [3906, 0]
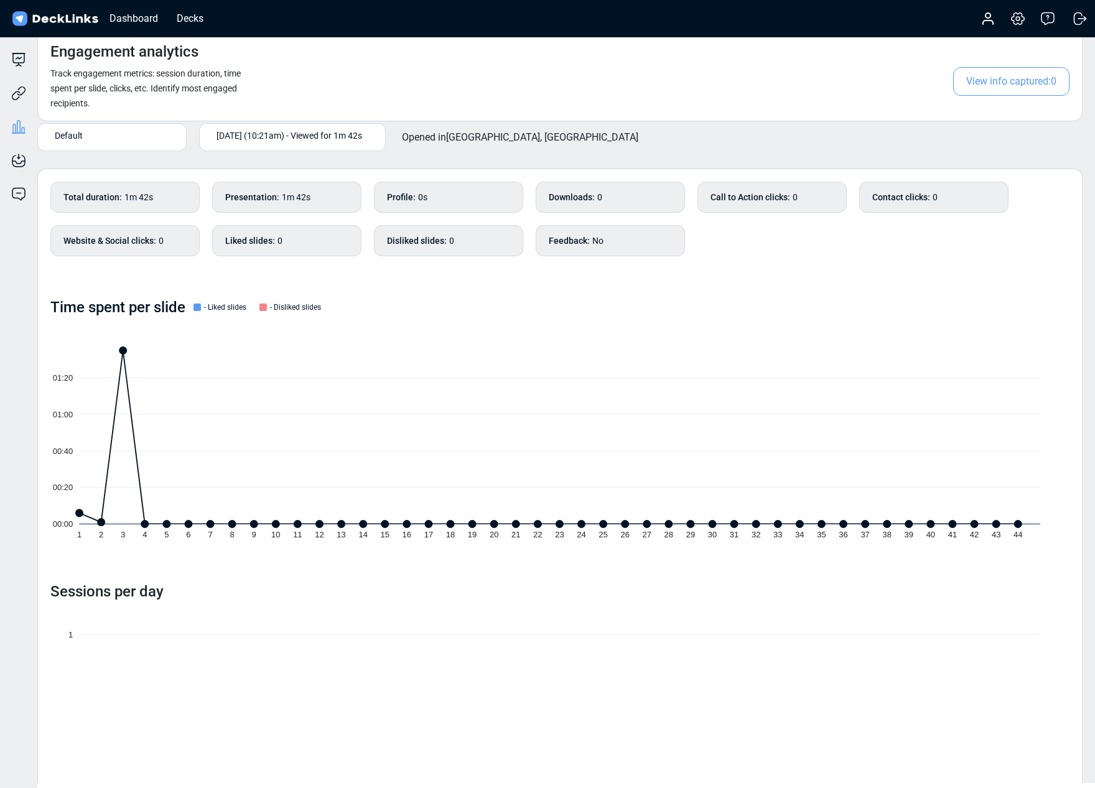
click at [1057, 87] on span "View info captured: 0" at bounding box center [1011, 81] width 116 height 29
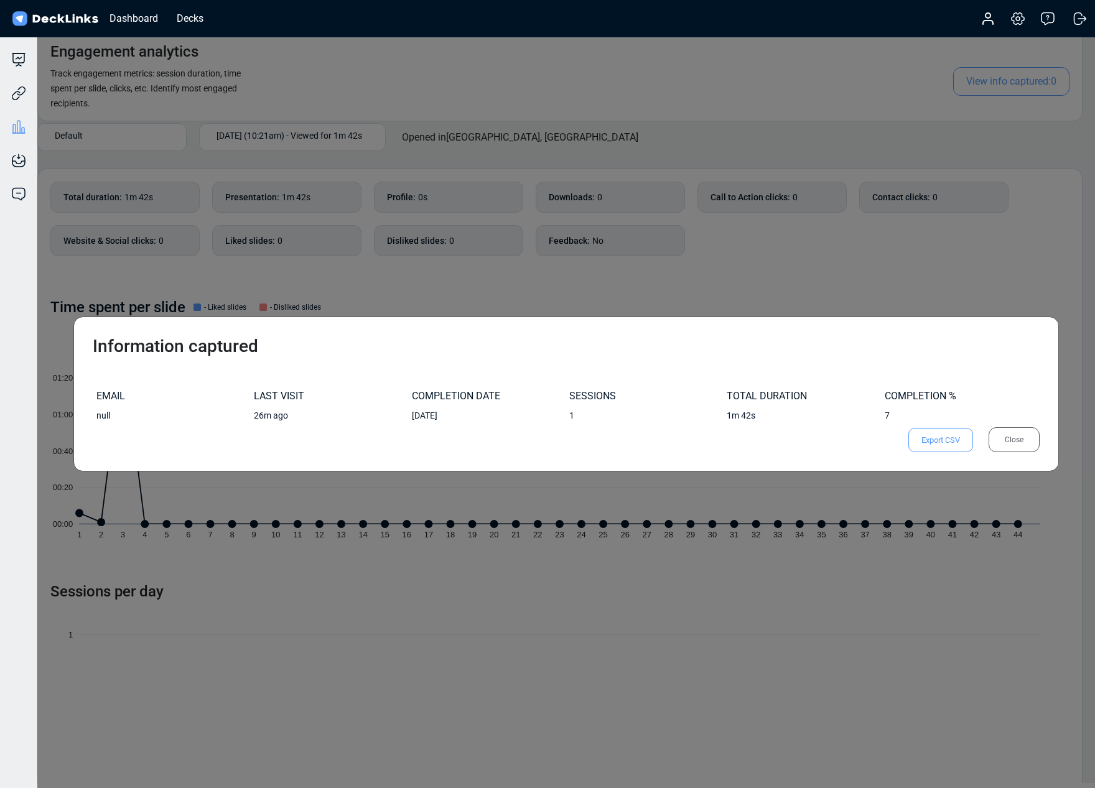
click at [758, 686] on div "Information captured EMAIL LAST VISIT COMPLETION DATE SESSIONS TOTAL DURATION C…" at bounding box center [547, 394] width 1095 height 788
